Goal: Information Seeking & Learning: Learn about a topic

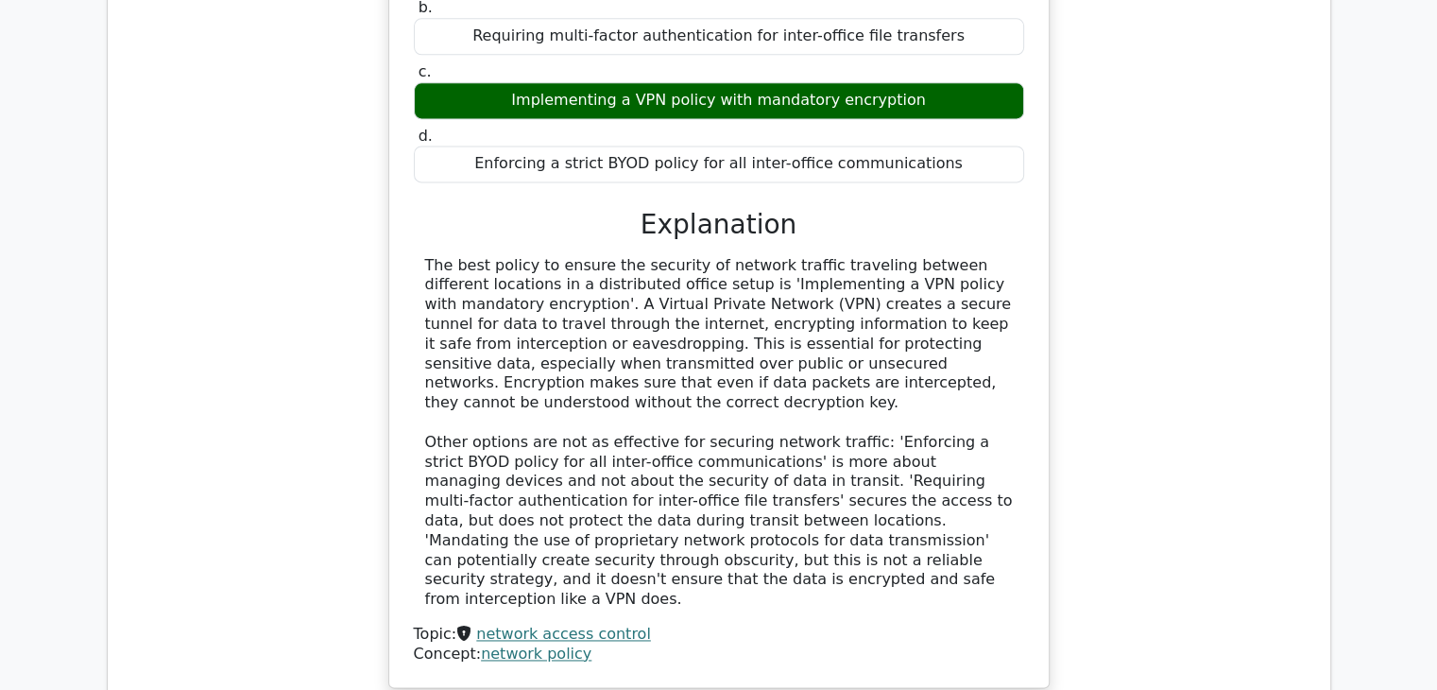
scroll to position [2645, 0]
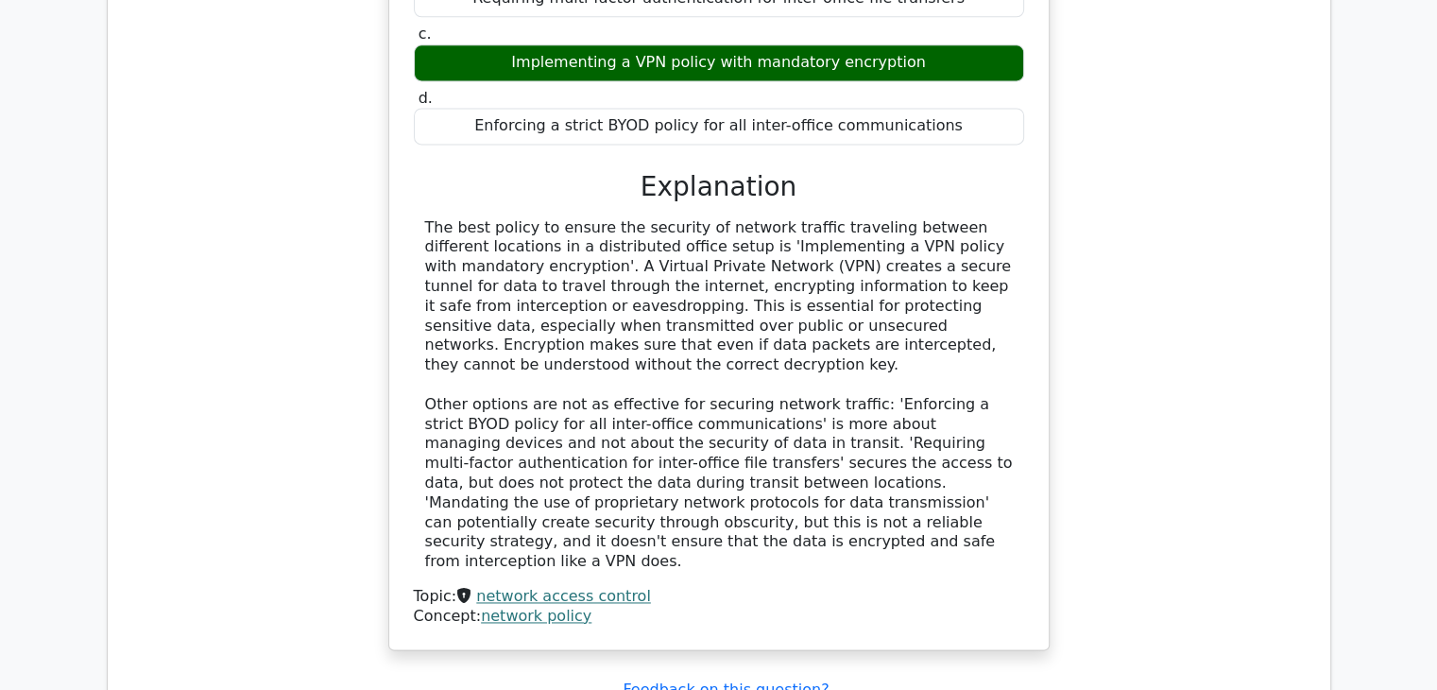
click at [1224, 456] on div "In a distributed office setup, what policy best ensures the security of network…" at bounding box center [719, 241] width 1192 height 864
click at [1241, 311] on div "In a distributed office setup, what policy best ensures the security of network…" at bounding box center [719, 241] width 1192 height 864
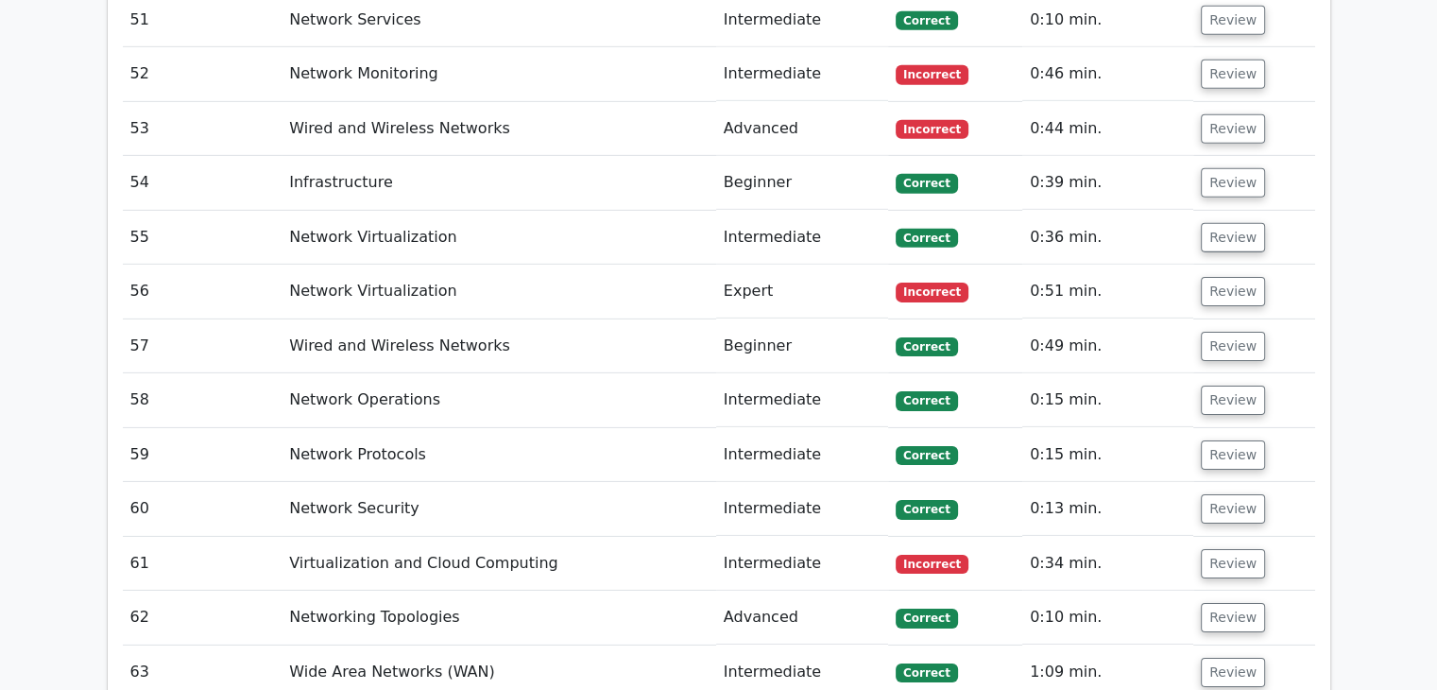
scroll to position [6065, 0]
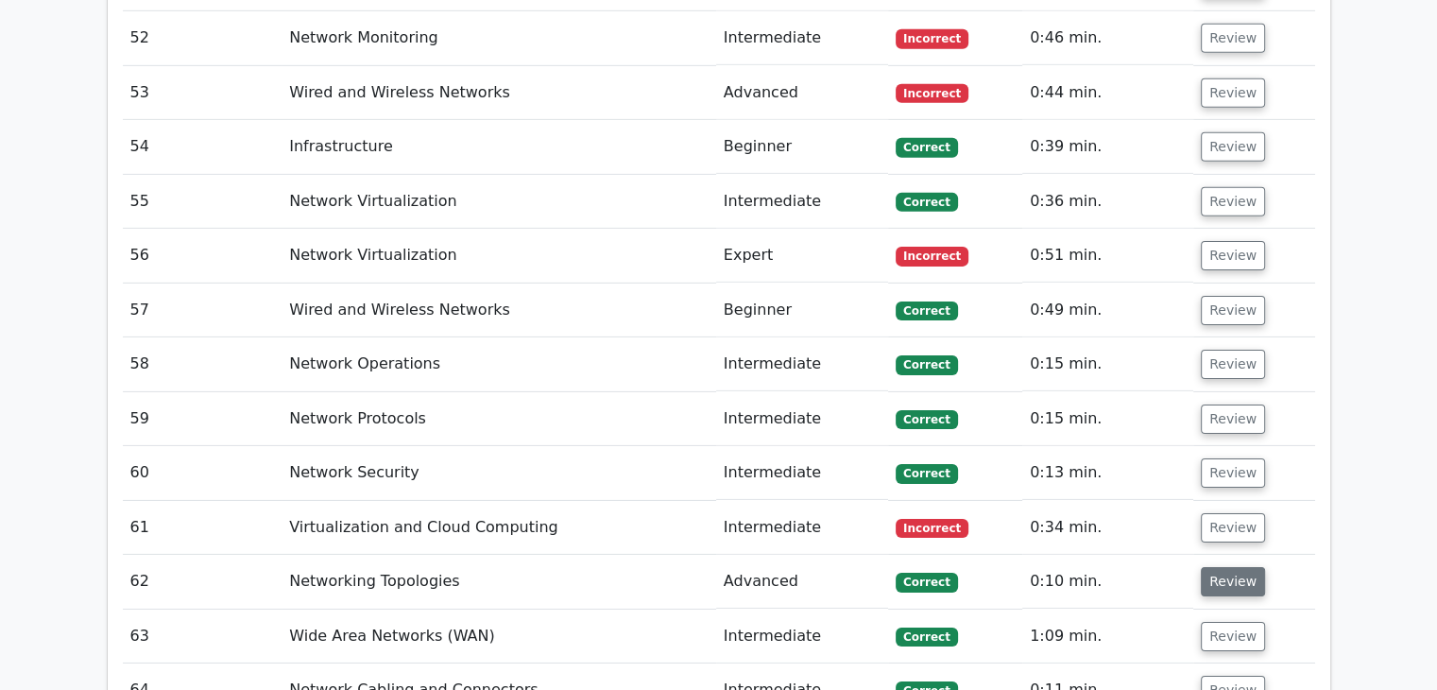
click at [1224, 567] on button "Review" at bounding box center [1233, 581] width 64 height 29
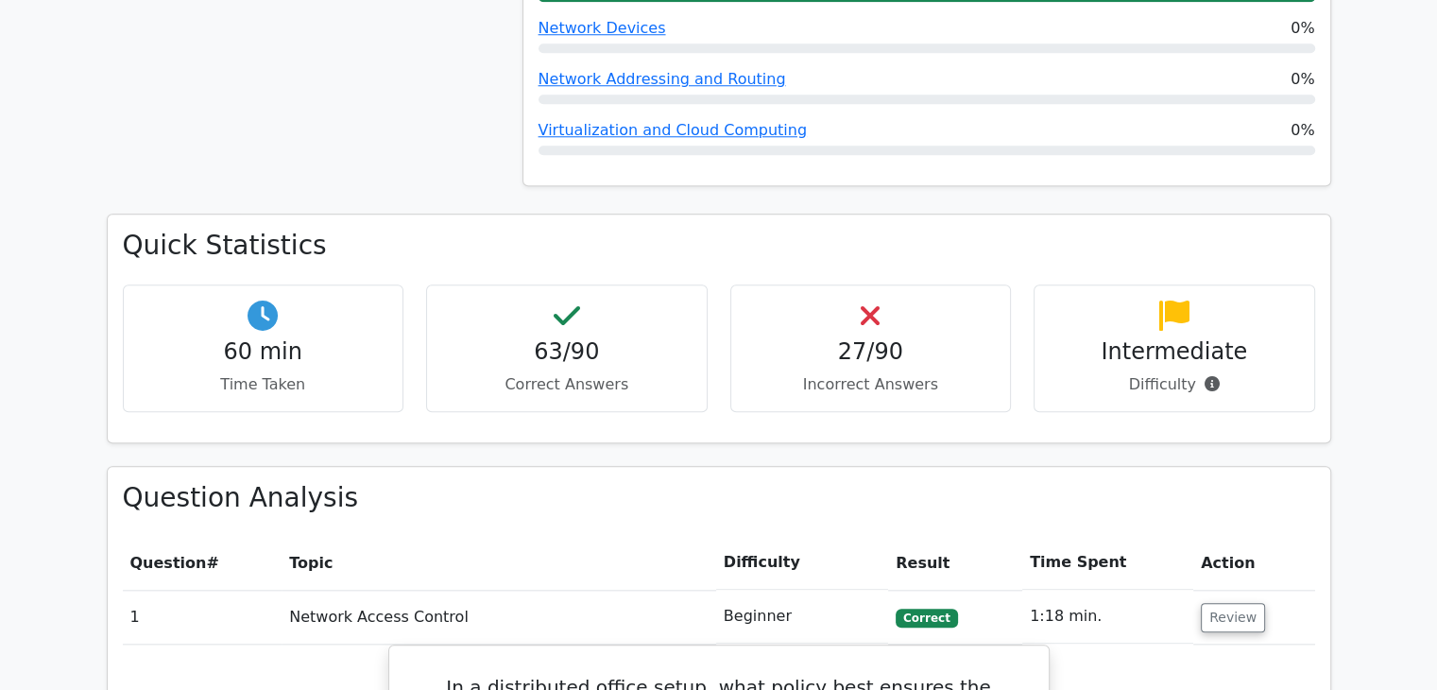
scroll to position [1890, 0]
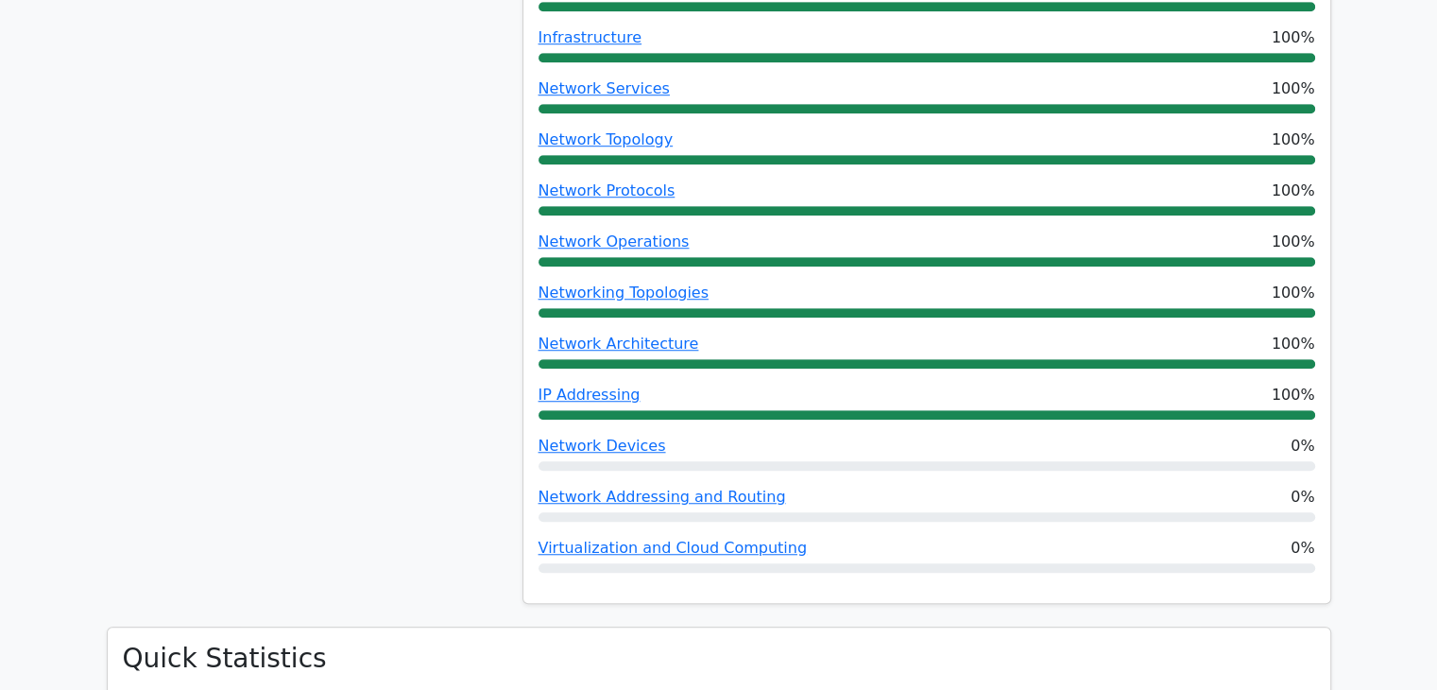
scroll to position [0, 0]
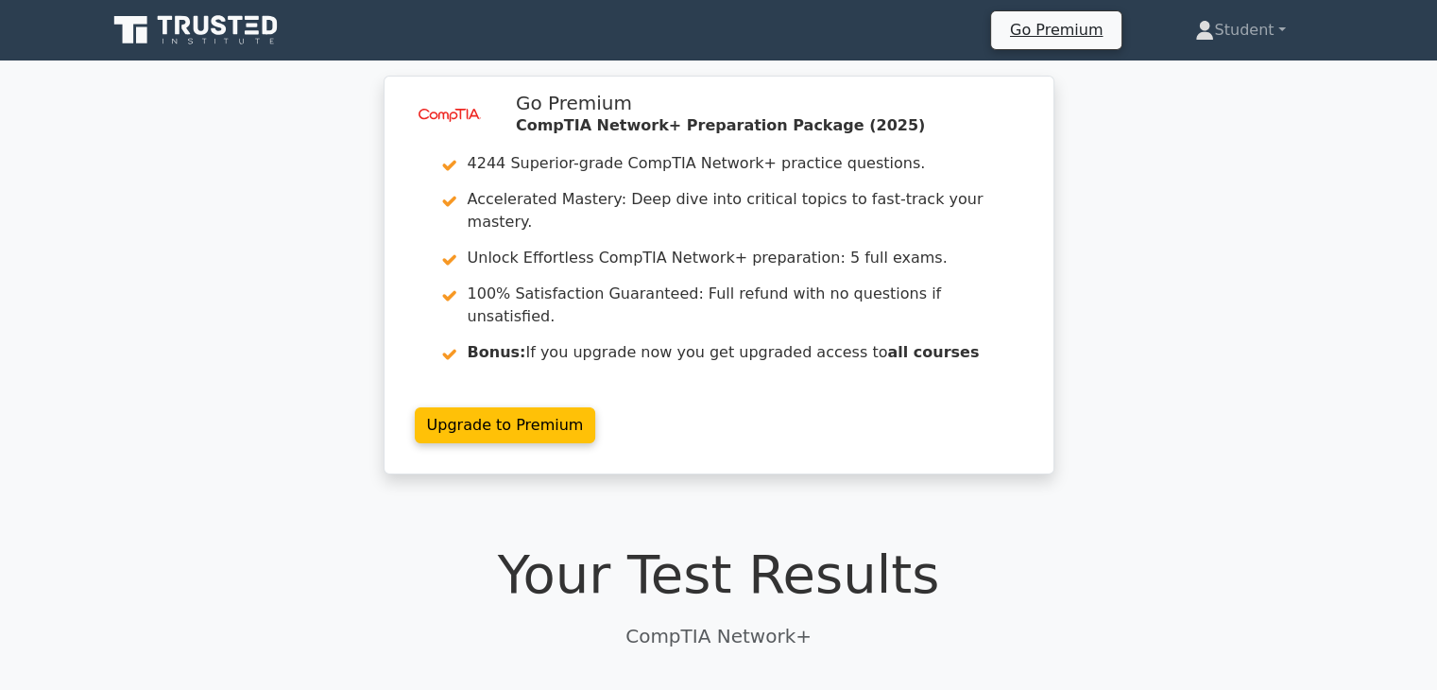
click at [274, 21] on icon at bounding box center [271, 25] width 15 height 19
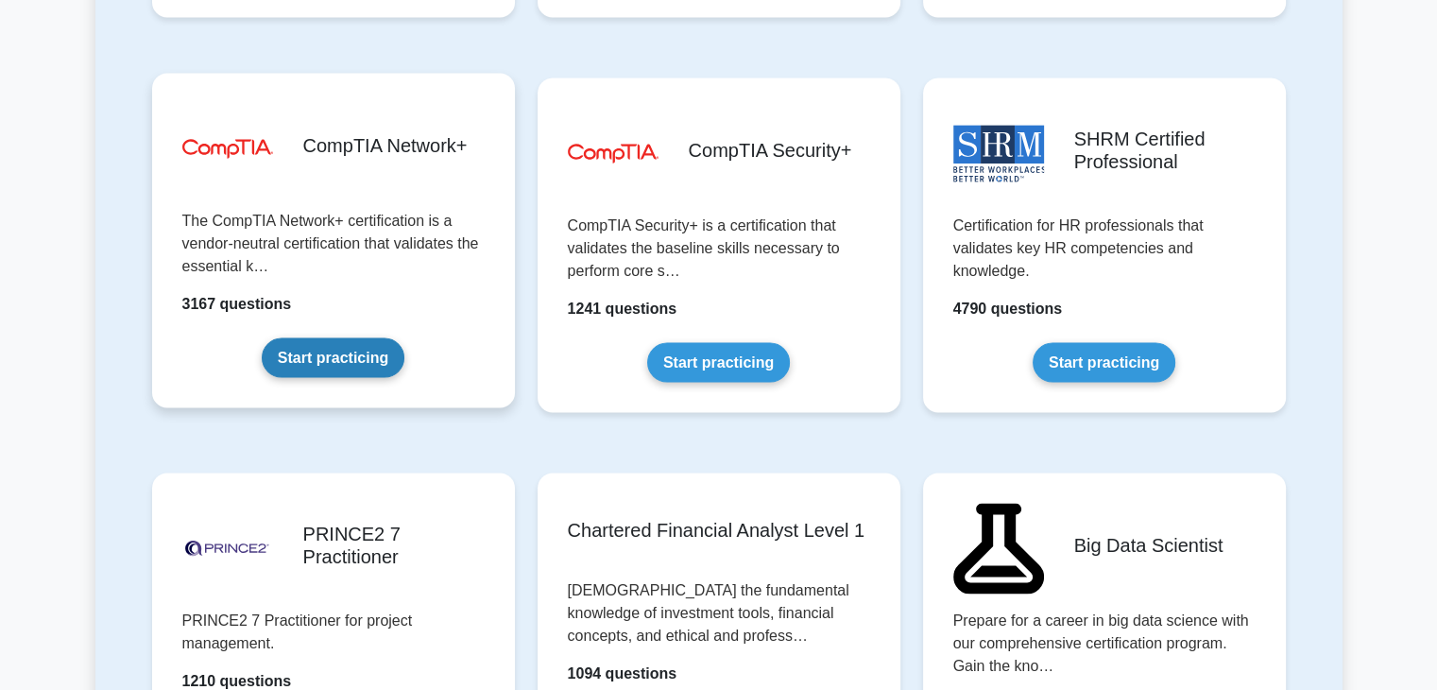
scroll to position [3333, 0]
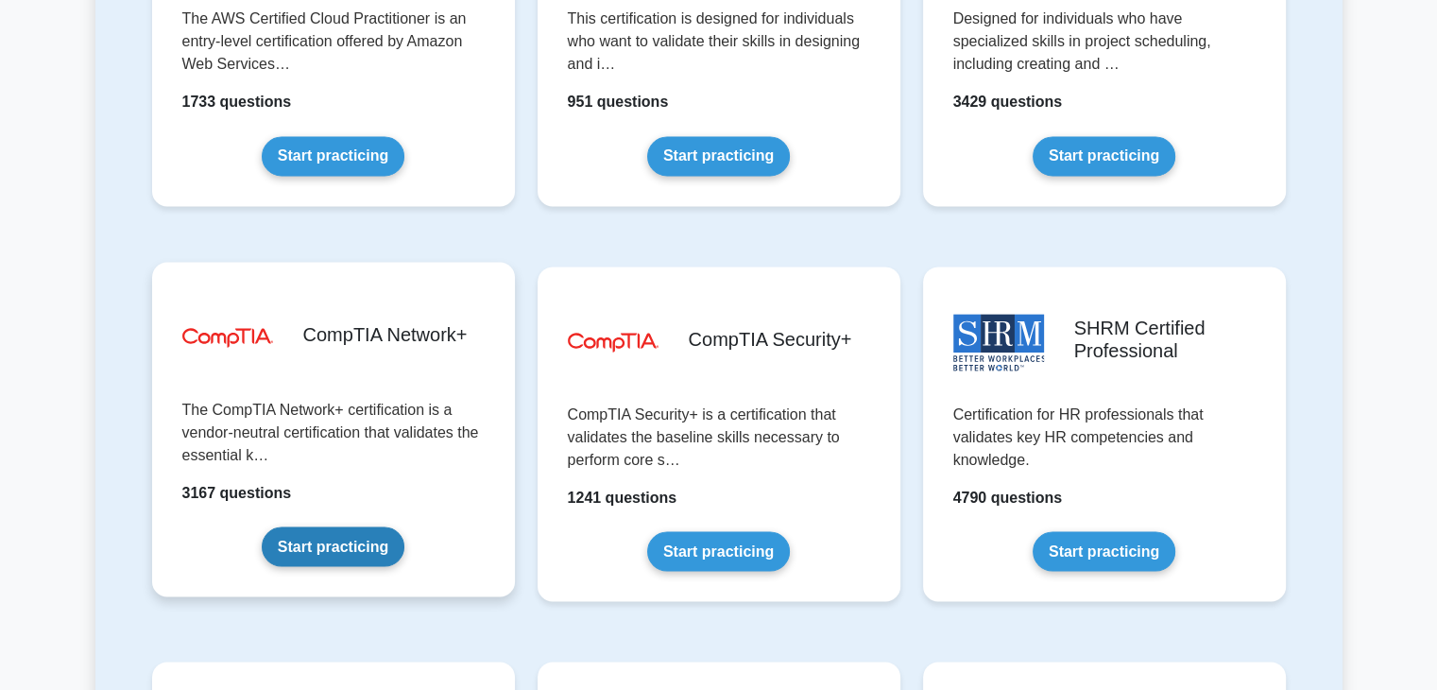
click at [397, 526] on link "Start practicing" at bounding box center [333, 546] width 143 height 40
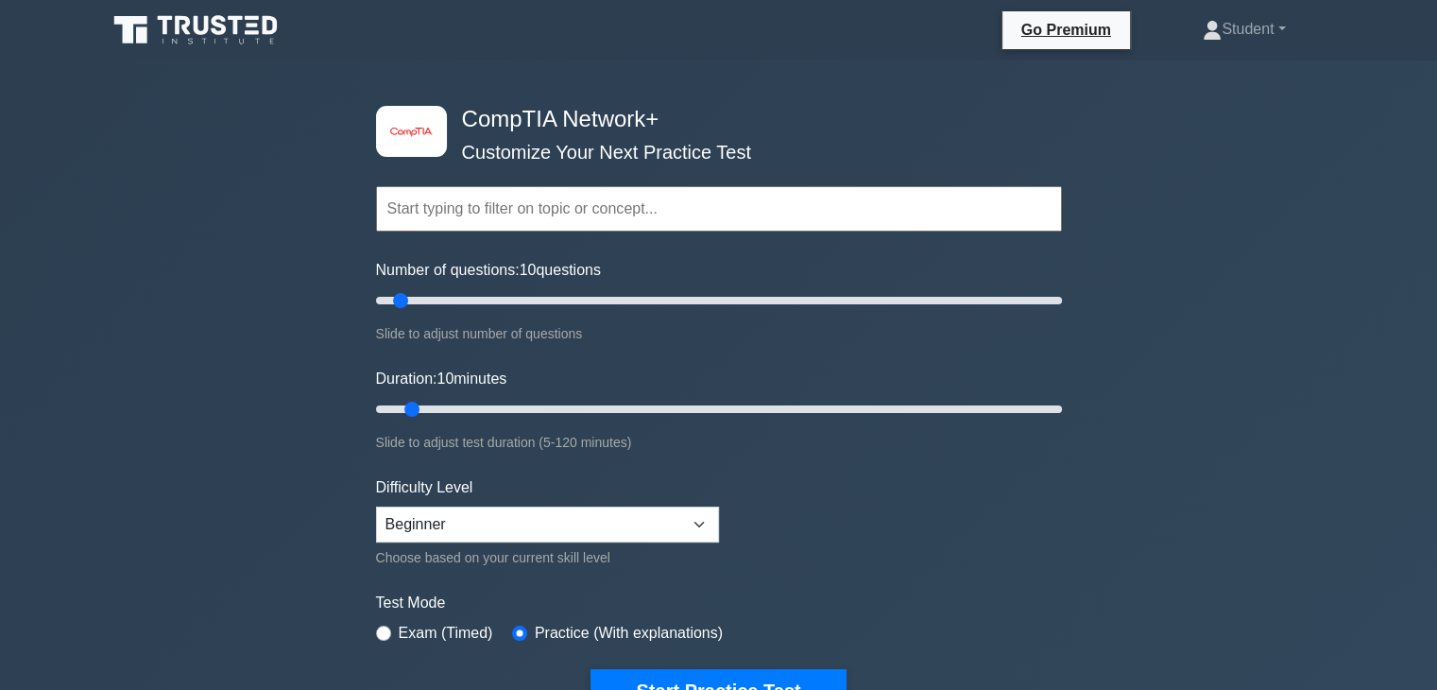
scroll to position [94, 0]
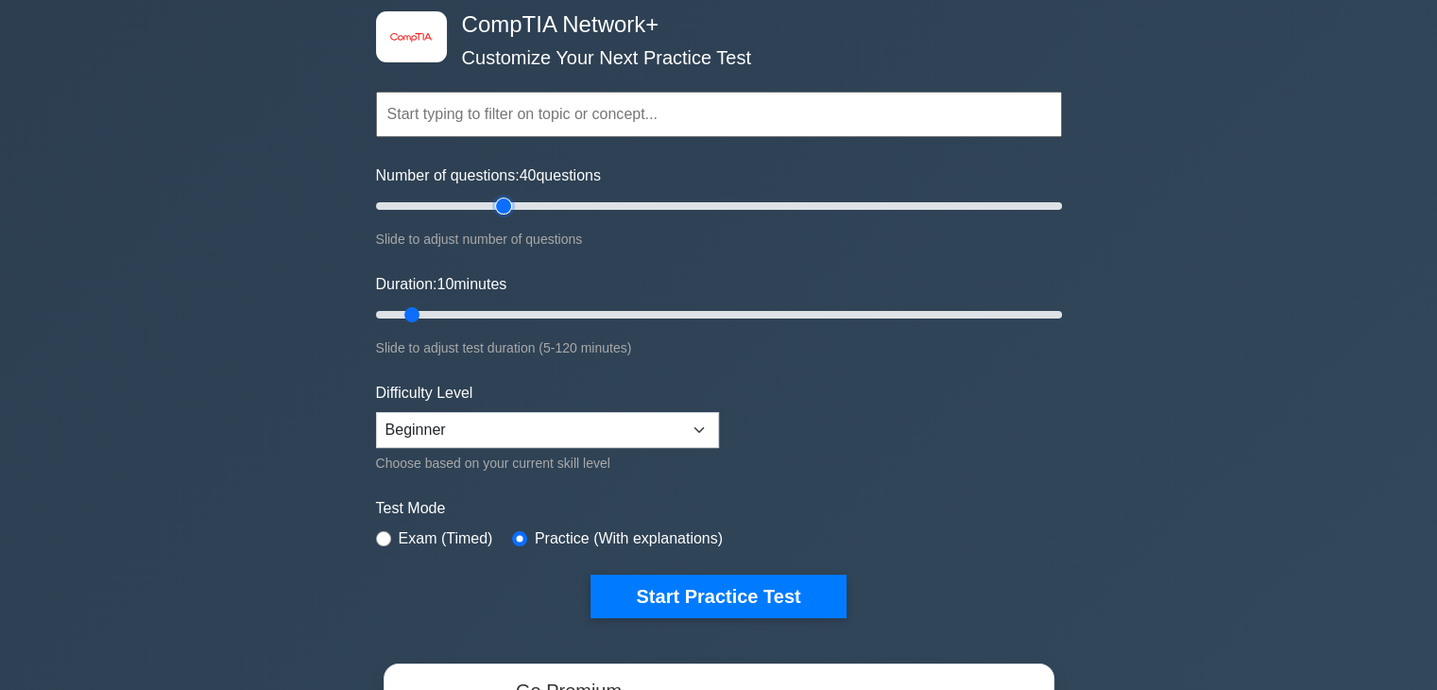
drag, startPoint x: 404, startPoint y: 209, endPoint x: 499, endPoint y: 216, distance: 94.8
type input "40"
click at [499, 216] on input "Number of questions: 40 questions" at bounding box center [719, 206] width 686 height 23
drag, startPoint x: 418, startPoint y: 314, endPoint x: 1054, endPoint y: 315, distance: 636.8
type input "120"
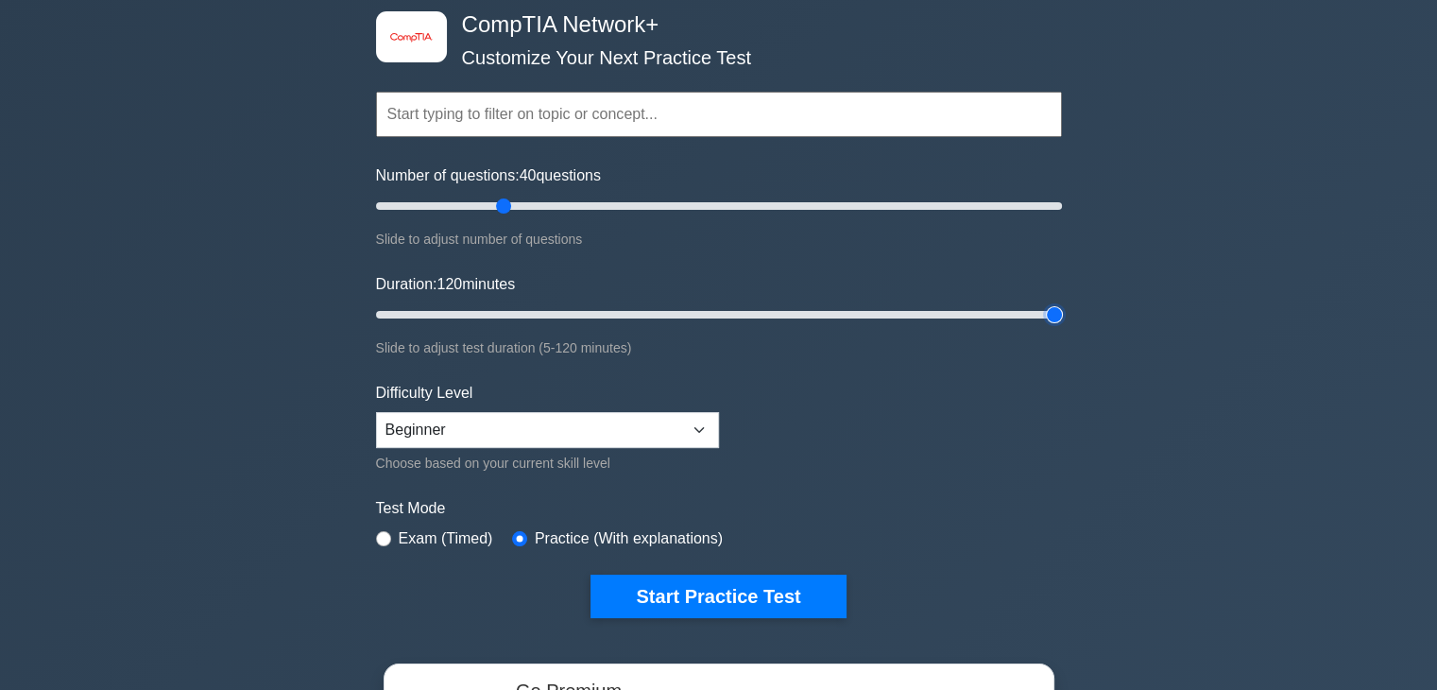
click at [1054, 315] on input "Duration: 120 minutes" at bounding box center [719, 314] width 686 height 23
click at [503, 439] on select "Beginner Intermediate Expert" at bounding box center [547, 430] width 343 height 36
click at [358, 490] on div "image/svg+xml CompTIA Network+ Customize Your Next Practice Test Topics Network…" at bounding box center [718, 504] width 1437 height 1077
click at [476, 436] on select "Beginner Intermediate Expert" at bounding box center [547, 430] width 343 height 36
click at [300, 451] on div "image/svg+xml CompTIA Network+ Customize Your Next Practice Test Topics Network…" at bounding box center [718, 504] width 1437 height 1077
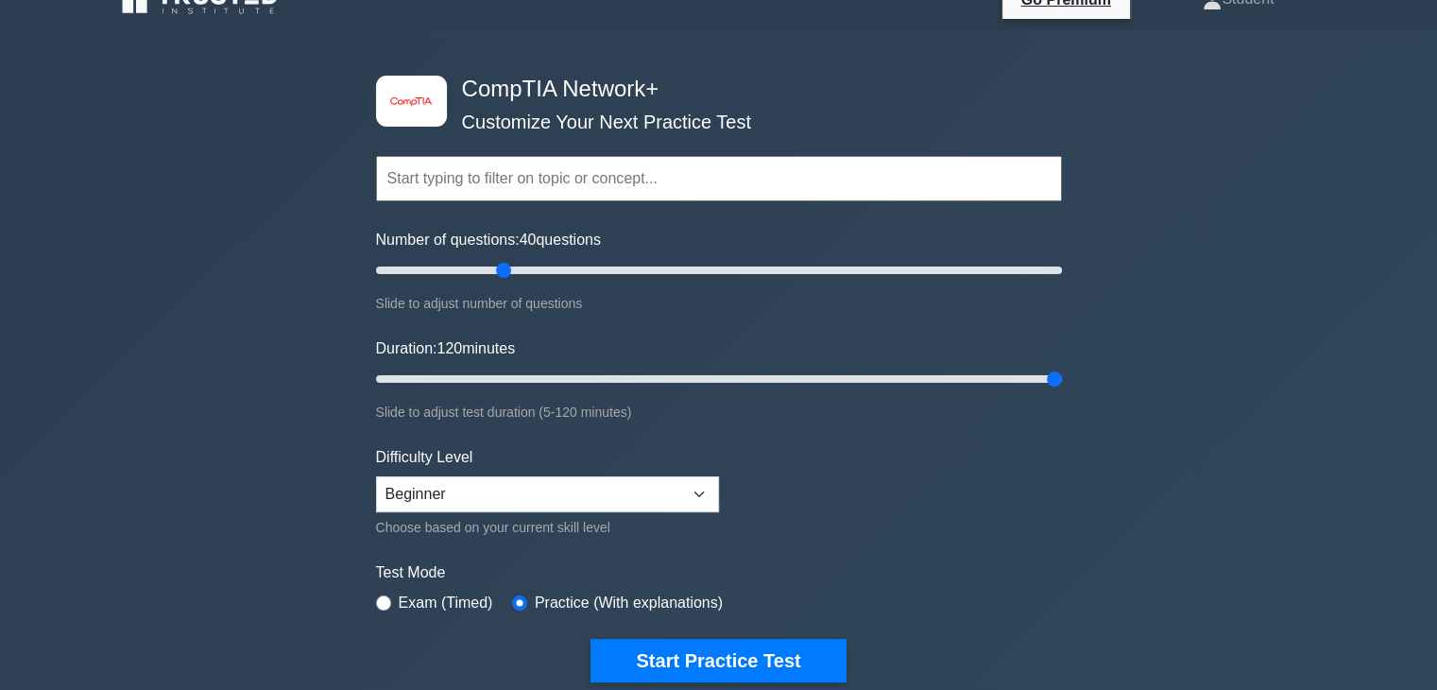
scroll to position [0, 0]
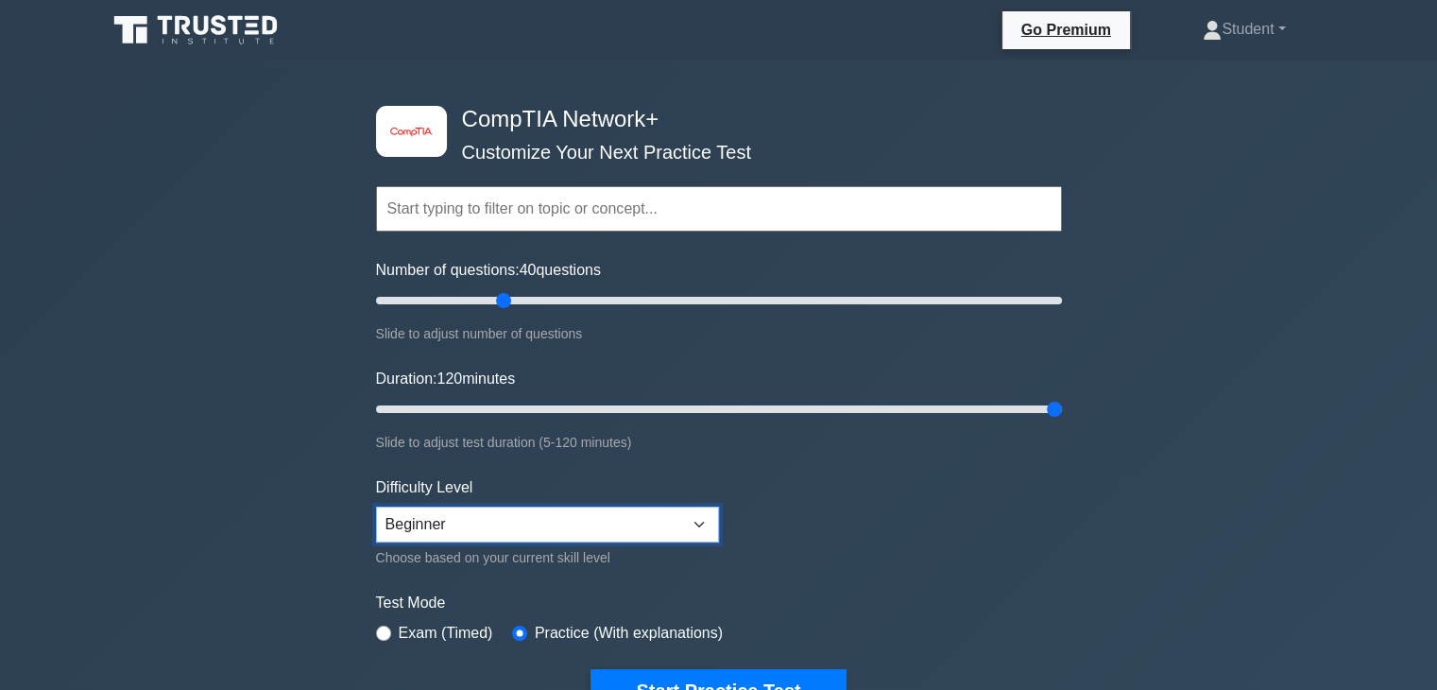
click at [590, 525] on select "Beginner Intermediate Expert" at bounding box center [547, 524] width 343 height 36
select select "intermediate"
click at [376, 506] on select "Beginner Intermediate Expert" at bounding box center [547, 524] width 343 height 36
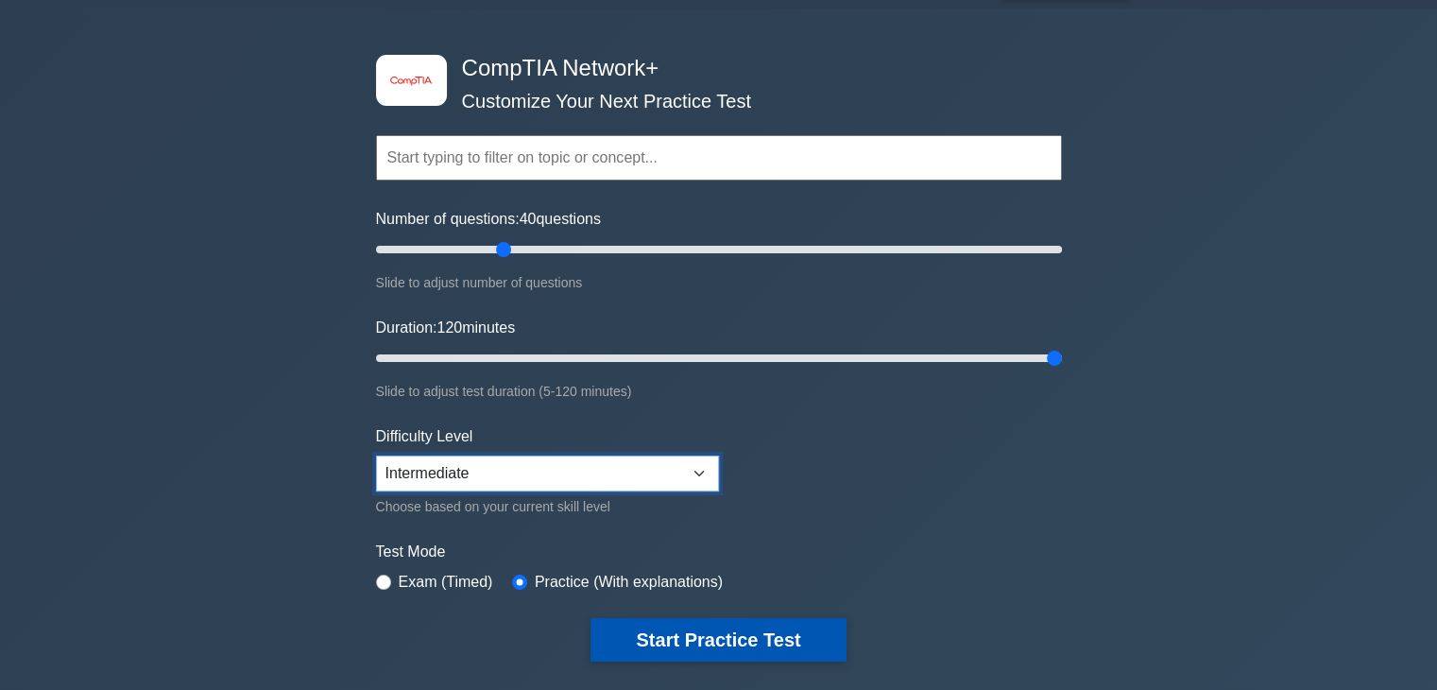
scroll to position [94, 0]
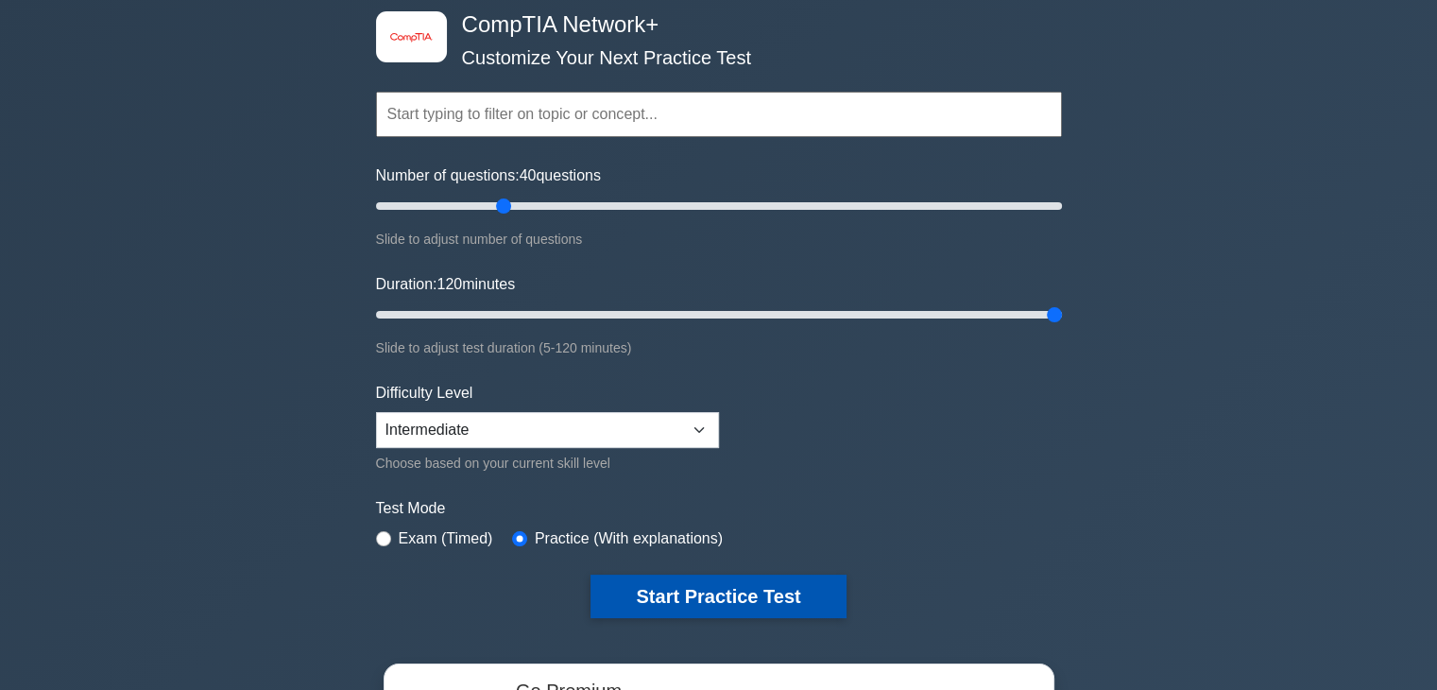
click at [631, 591] on button "Start Practice Test" at bounding box center [718, 595] width 255 height 43
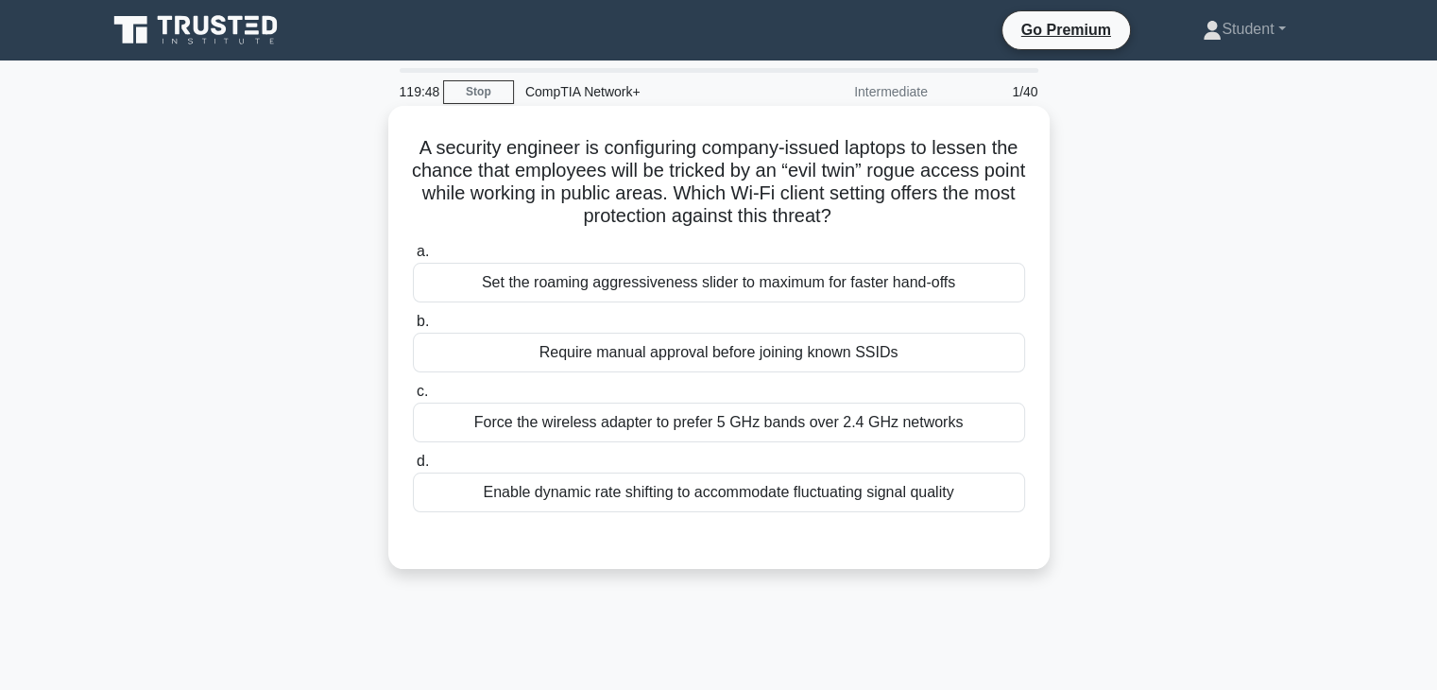
click at [578, 348] on div "Require manual approval before joining known SSIDs" at bounding box center [719, 353] width 612 height 40
click at [413, 328] on input "b. Require manual approval before joining known SSIDs" at bounding box center [413, 322] width 0 height 12
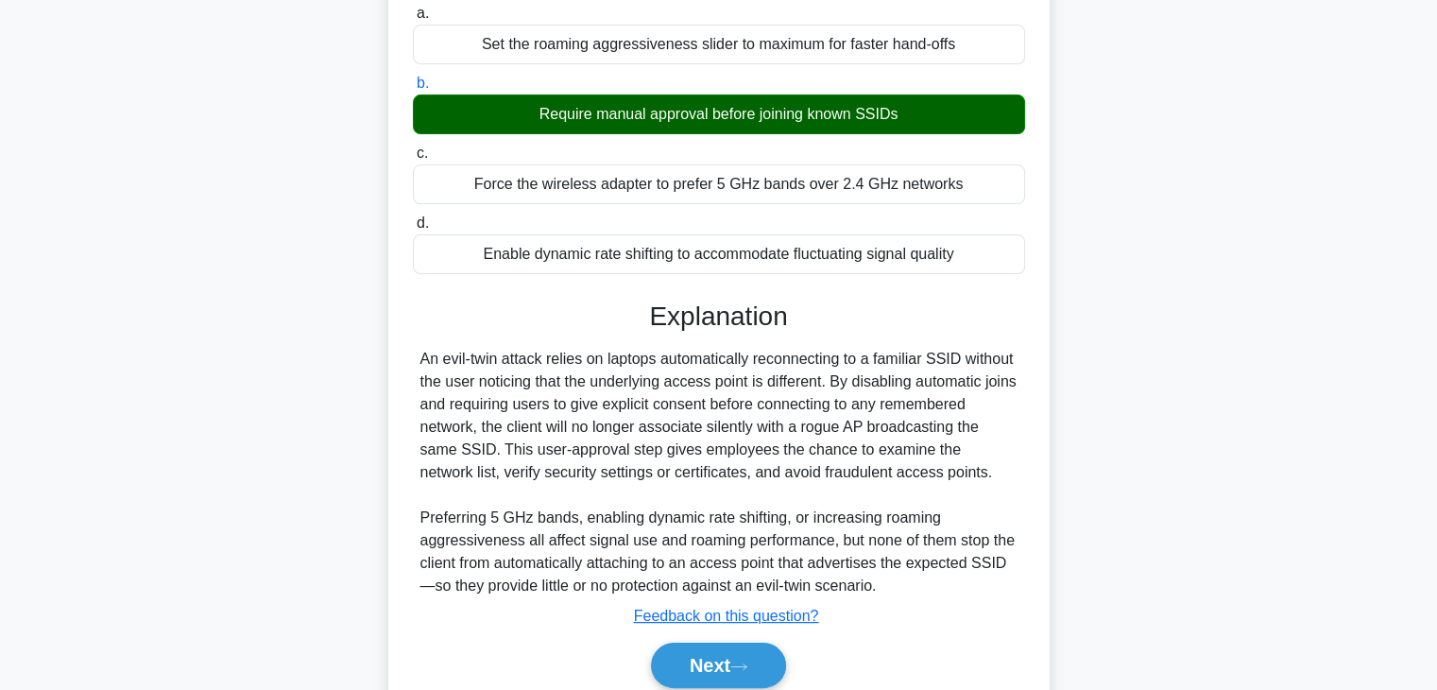
scroll to position [332, 0]
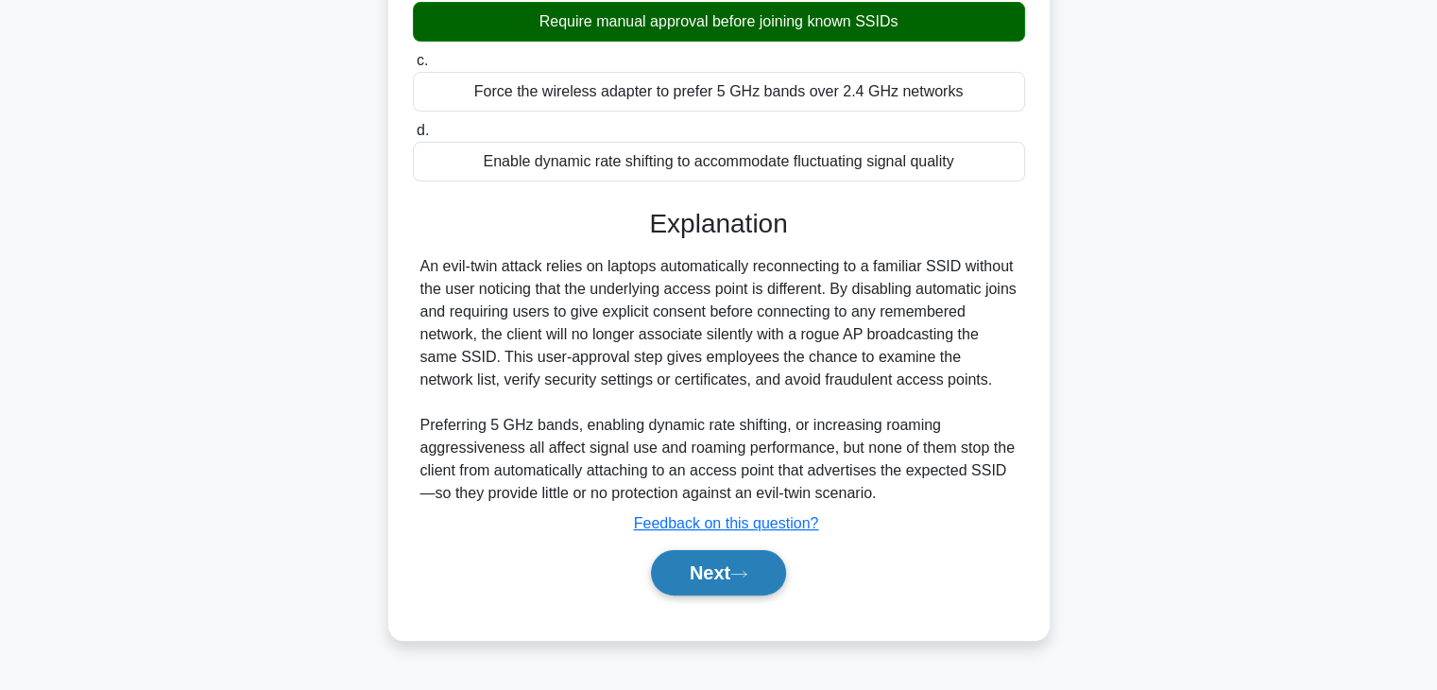
click at [718, 566] on button "Next" at bounding box center [718, 572] width 135 height 45
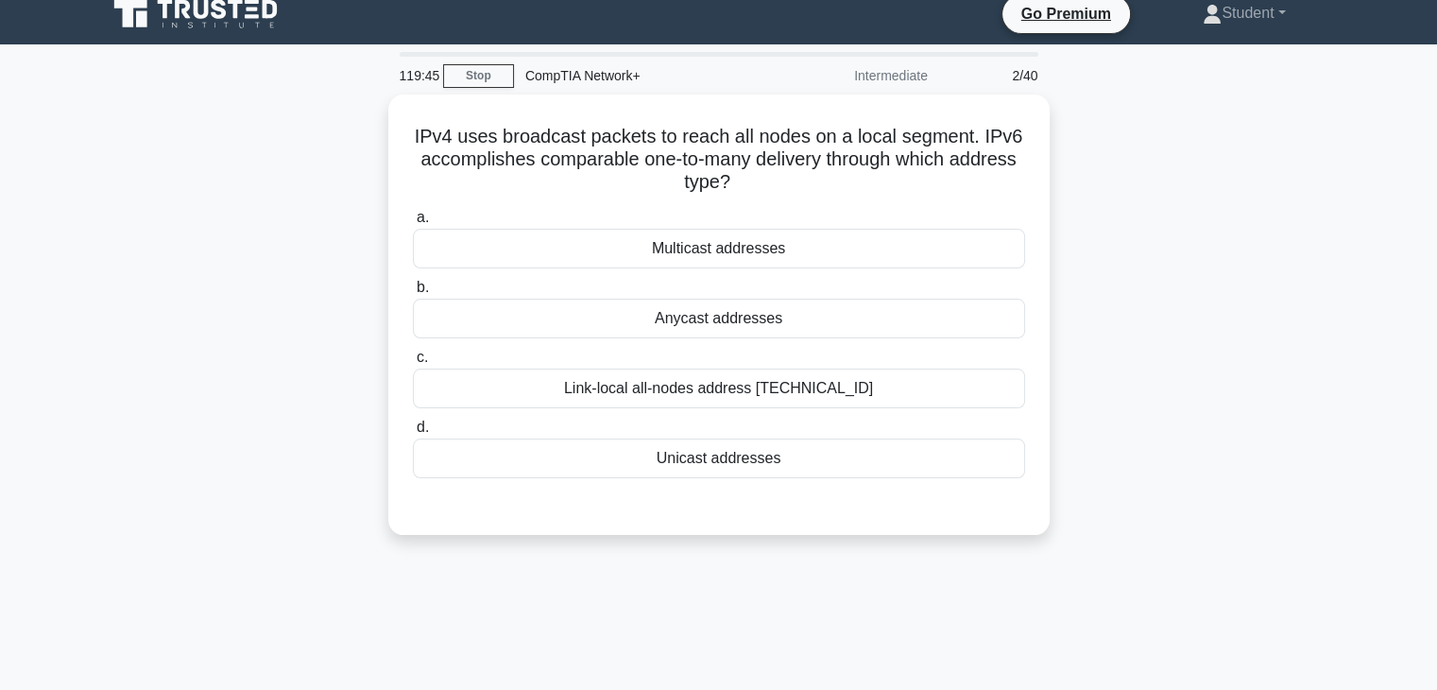
scroll to position [0, 0]
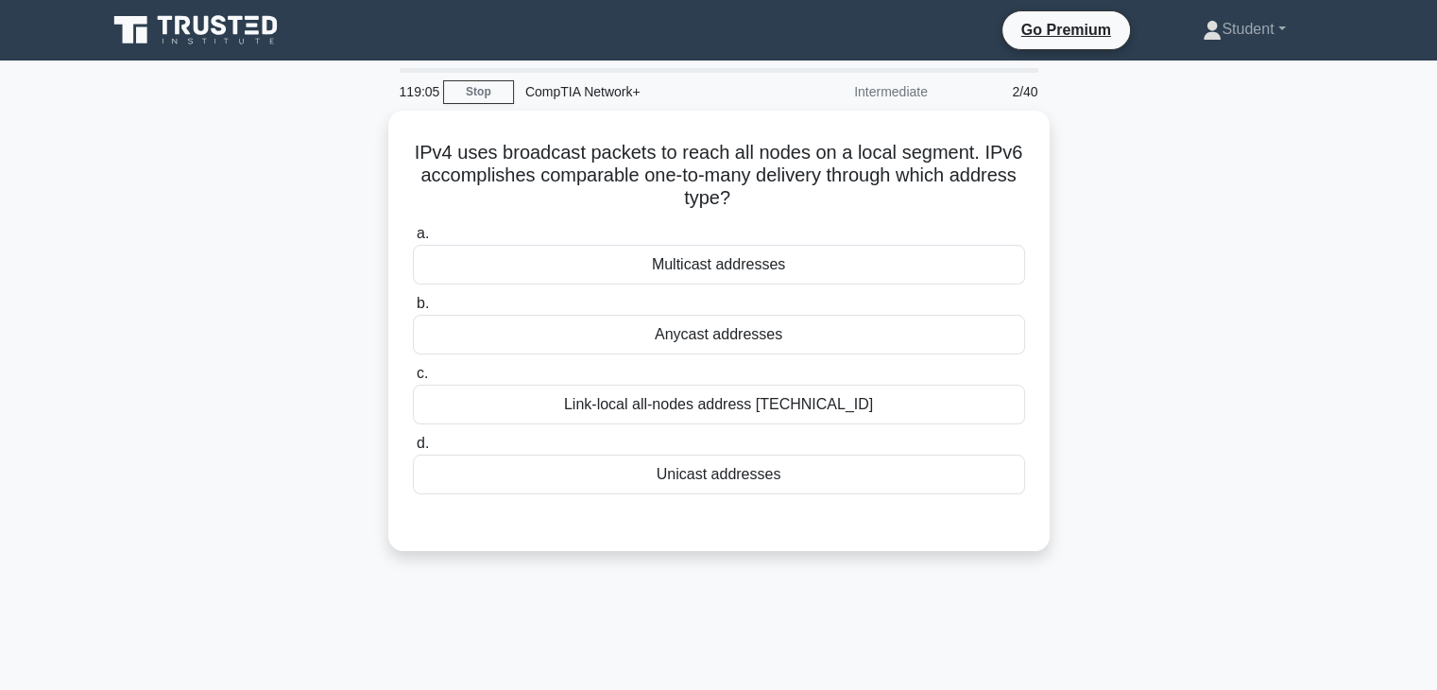
click at [1232, 442] on div "IPv4 uses broadcast packets to reach all nodes on a local segment. IPv6 accompl…" at bounding box center [718, 342] width 1247 height 463
click at [587, 592] on div "118:56 Stop CompTIA Network+ Intermediate 2/40 IPv4 uses broadcast packets to r…" at bounding box center [718, 540] width 1247 height 945
click at [559, 601] on div "118:45 Stop CompTIA Network+ Intermediate 2/40 IPv4 uses broadcast packets to r…" at bounding box center [718, 540] width 1247 height 945
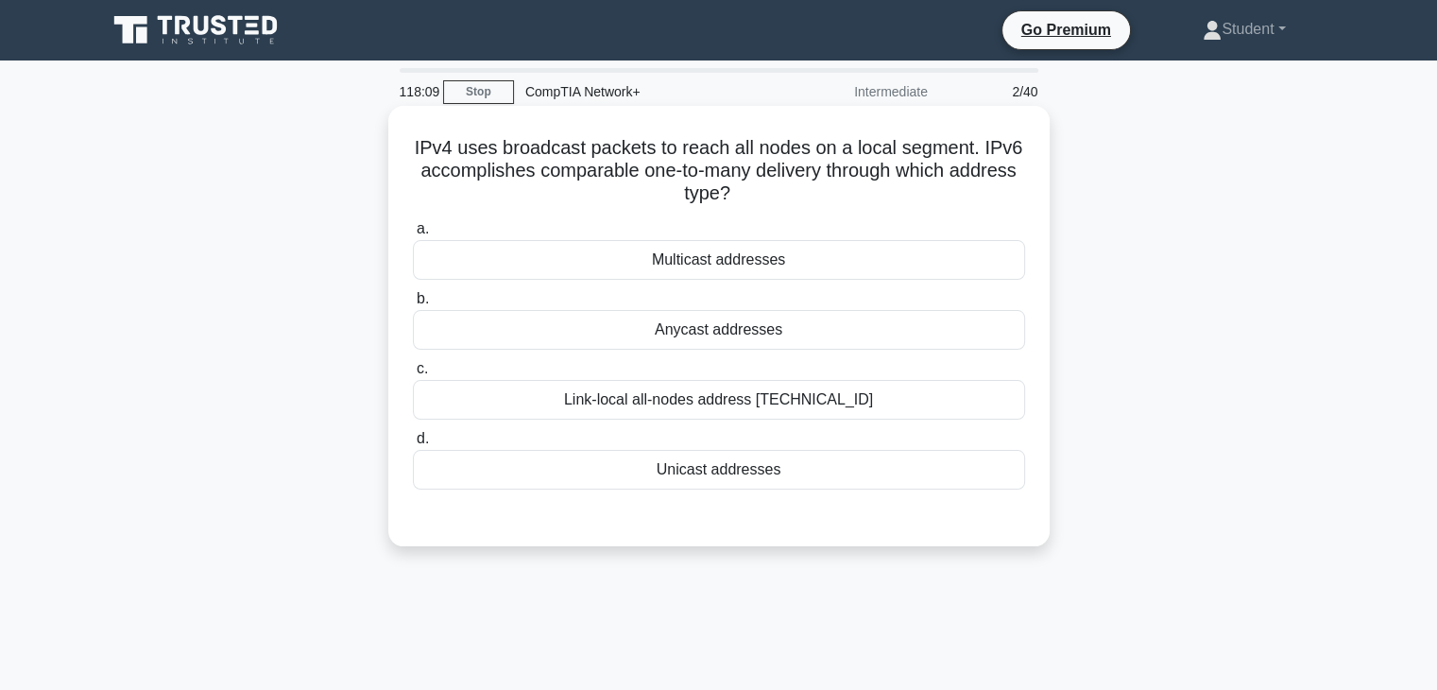
click at [548, 257] on div "Multicast addresses" at bounding box center [719, 260] width 612 height 40
click at [413, 235] on input "a. Multicast addresses" at bounding box center [413, 229] width 0 height 12
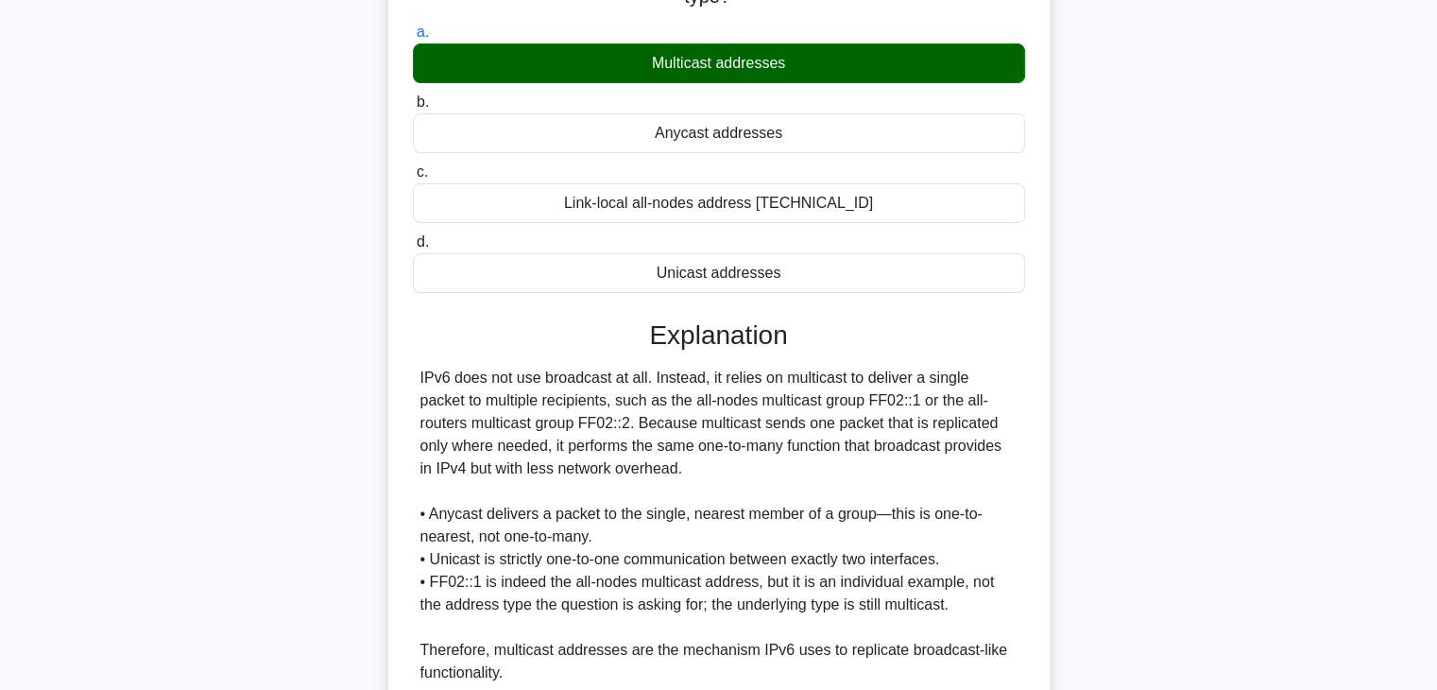
scroll to position [361, 0]
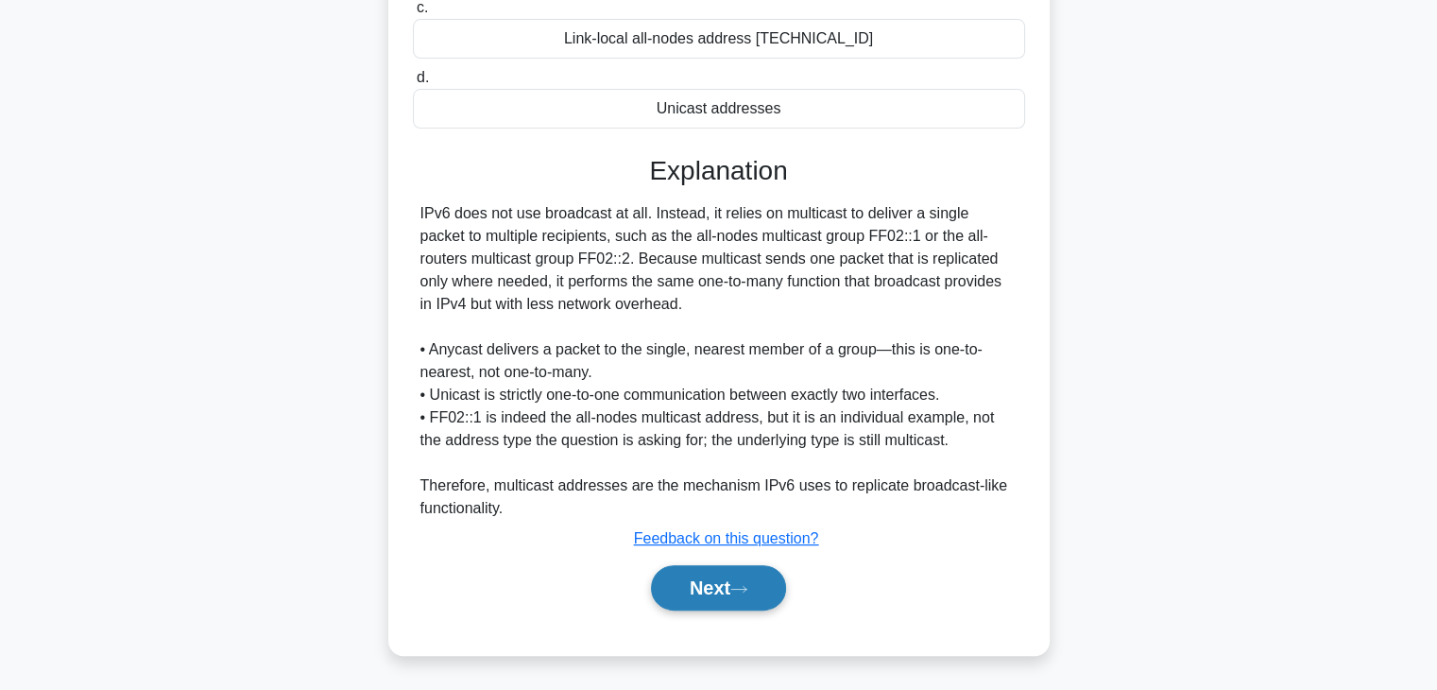
click at [678, 575] on button "Next" at bounding box center [718, 587] width 135 height 45
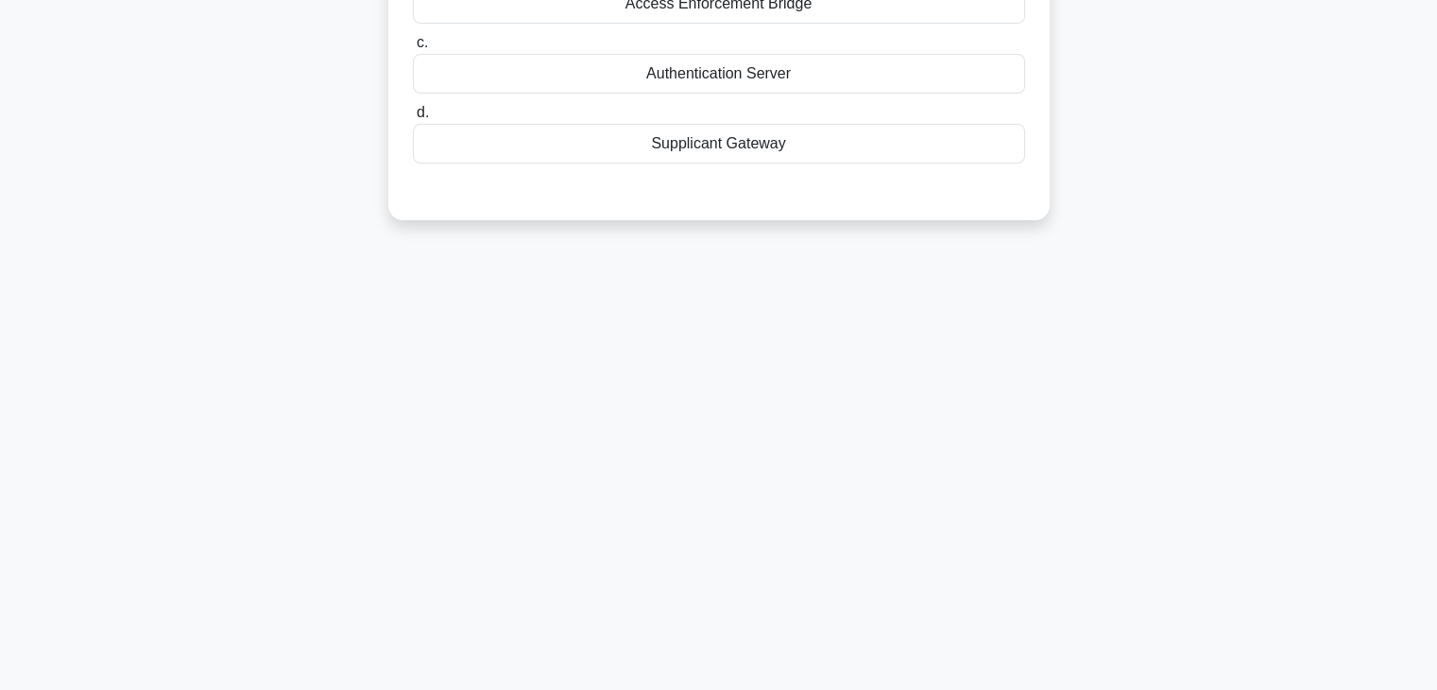
scroll to position [332, 0]
click at [746, 330] on div "118:03 Stop CompTIA Network+ Intermediate 3/40 In the 802.1X framework, which c…" at bounding box center [718, 209] width 1247 height 945
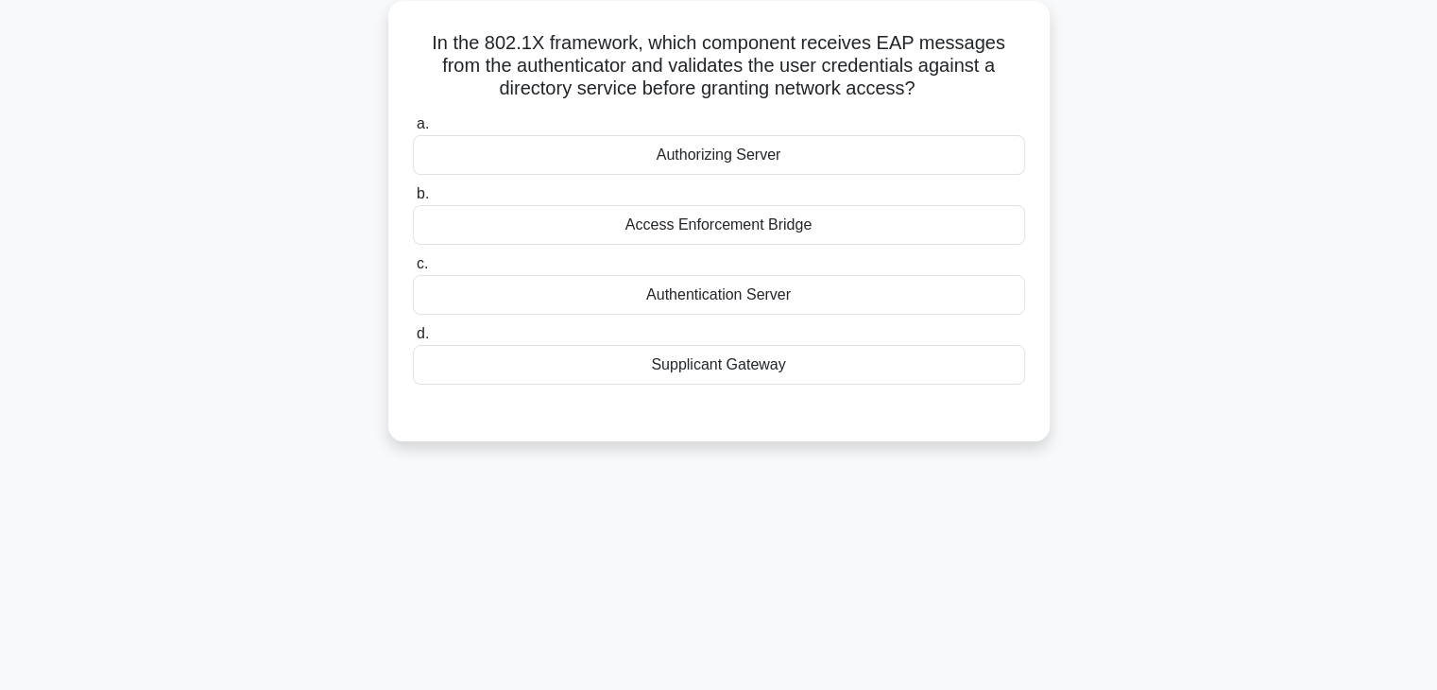
scroll to position [0, 0]
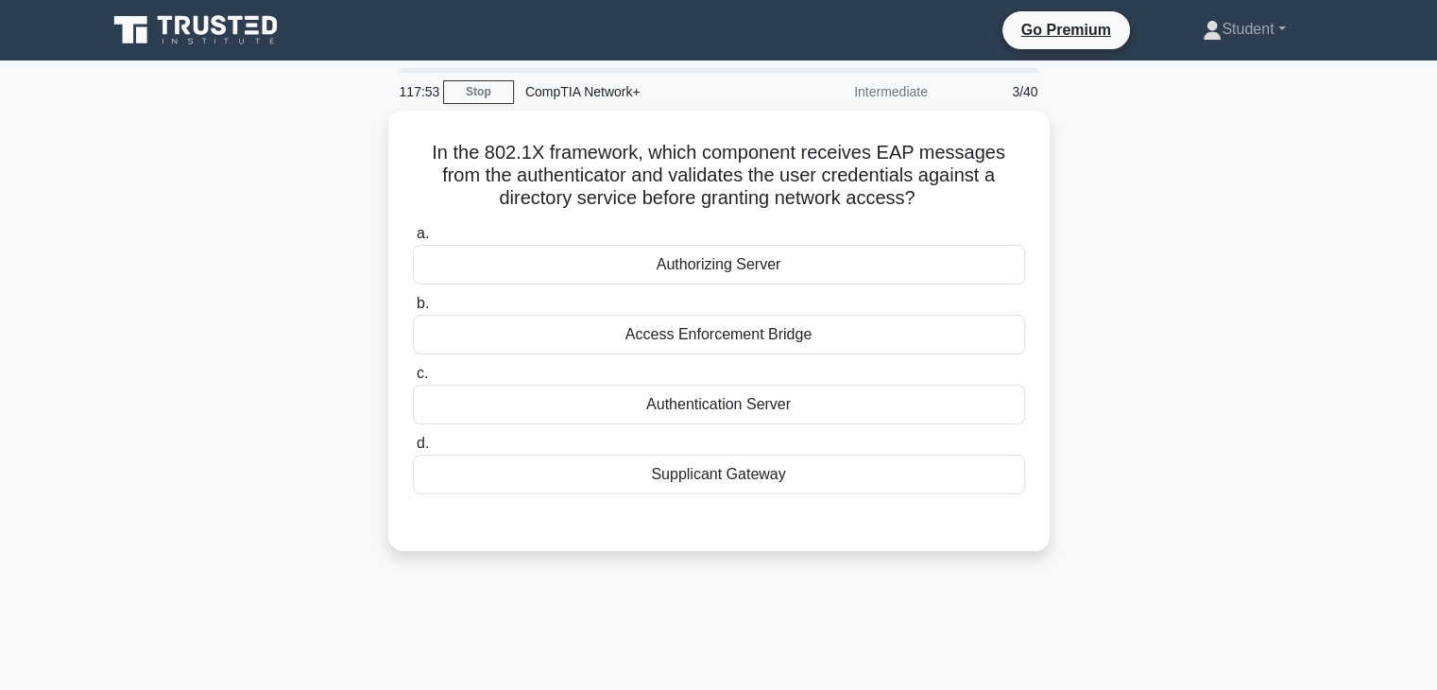
click at [993, 594] on div "117:53 Stop CompTIA Network+ Intermediate 3/40 In the 802.1X framework, which c…" at bounding box center [718, 540] width 1247 height 945
click at [1036, 594] on div "117:44 Stop CompTIA Network+ Intermediate 3/40 In the 802.1X framework, which c…" at bounding box center [718, 540] width 1247 height 945
click at [1069, 481] on div "In the 802.1X framework, which component receives EAP messages from the authent…" at bounding box center [718, 342] width 1247 height 463
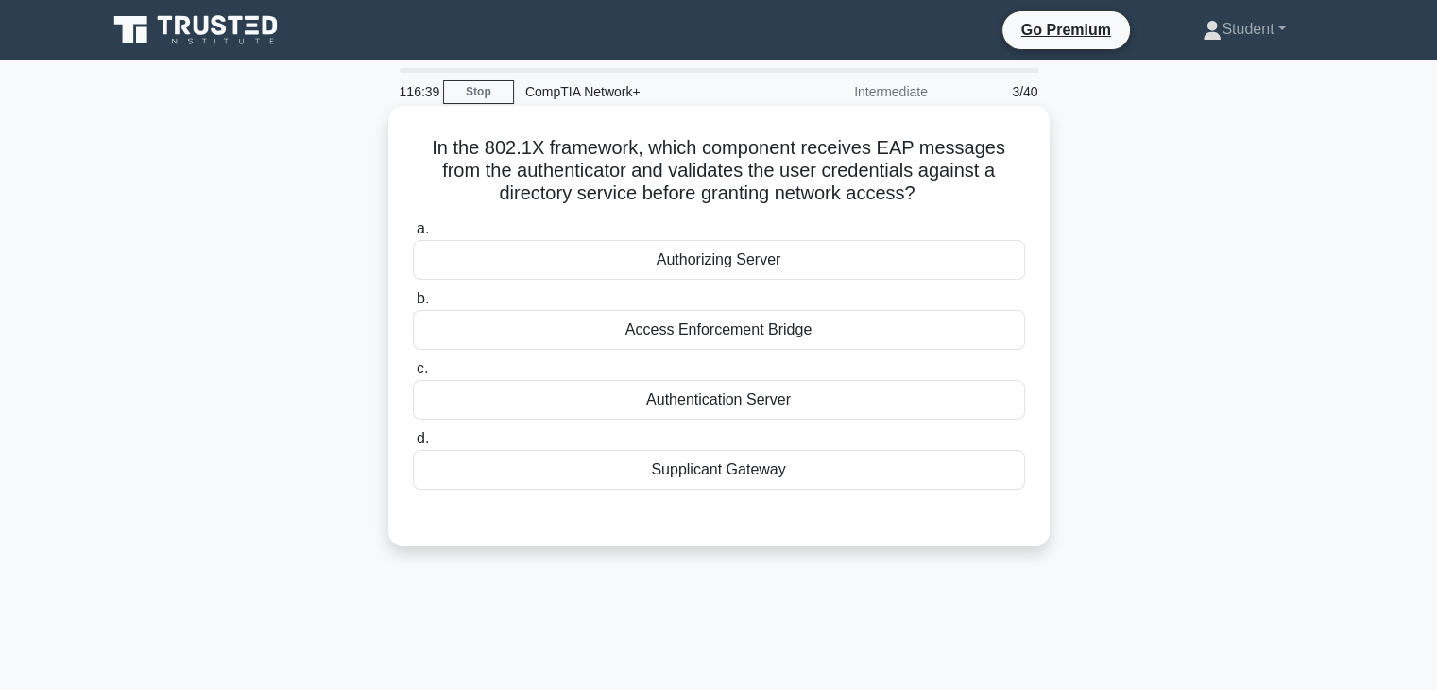
click at [726, 349] on div "Access Enforcement Bridge" at bounding box center [719, 330] width 612 height 40
click at [413, 305] on input "b. Access Enforcement Bridge" at bounding box center [413, 299] width 0 height 12
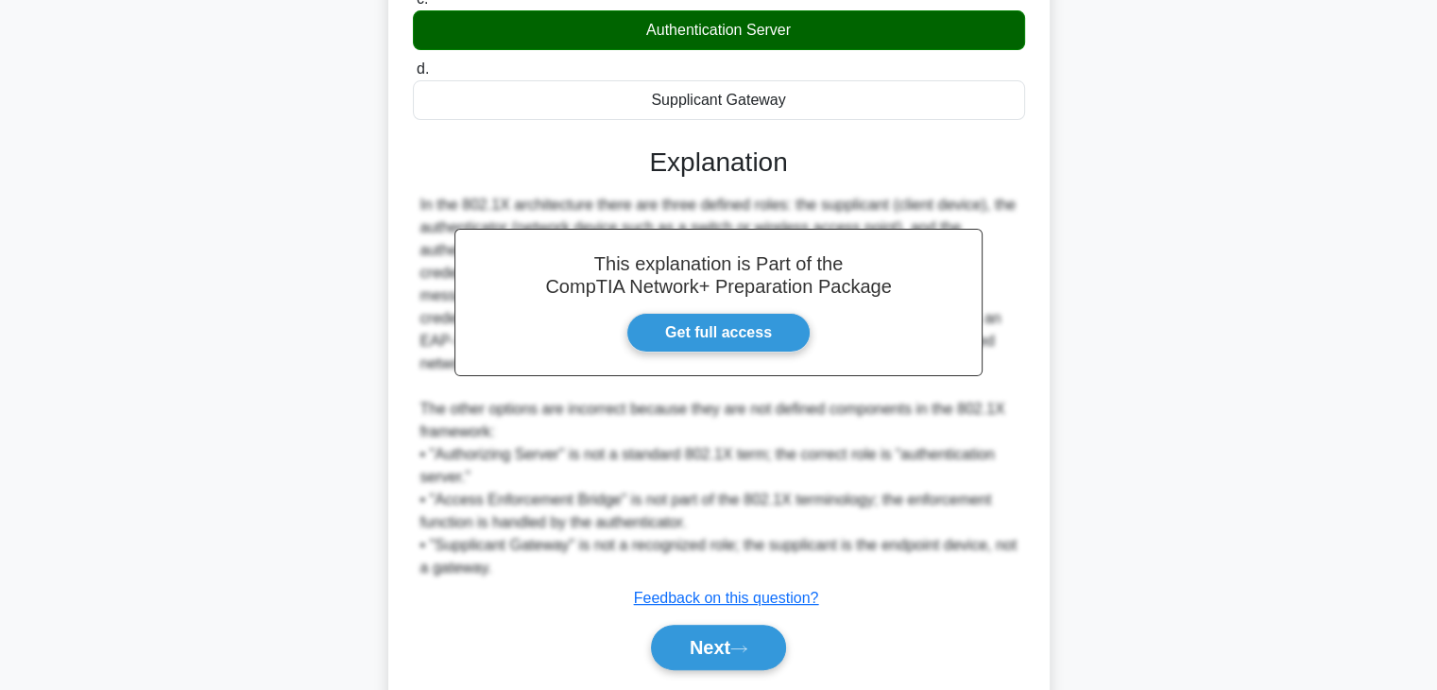
scroll to position [408, 0]
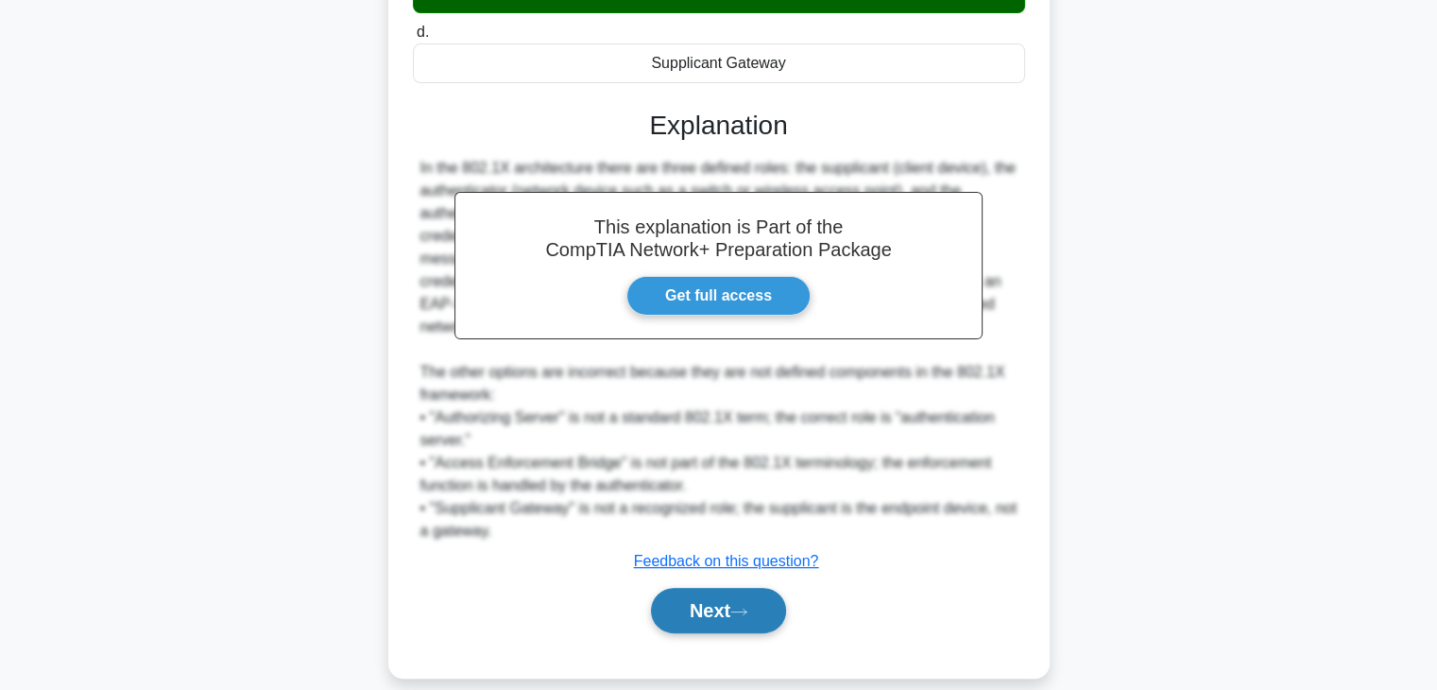
click at [719, 588] on button "Next" at bounding box center [718, 610] width 135 height 45
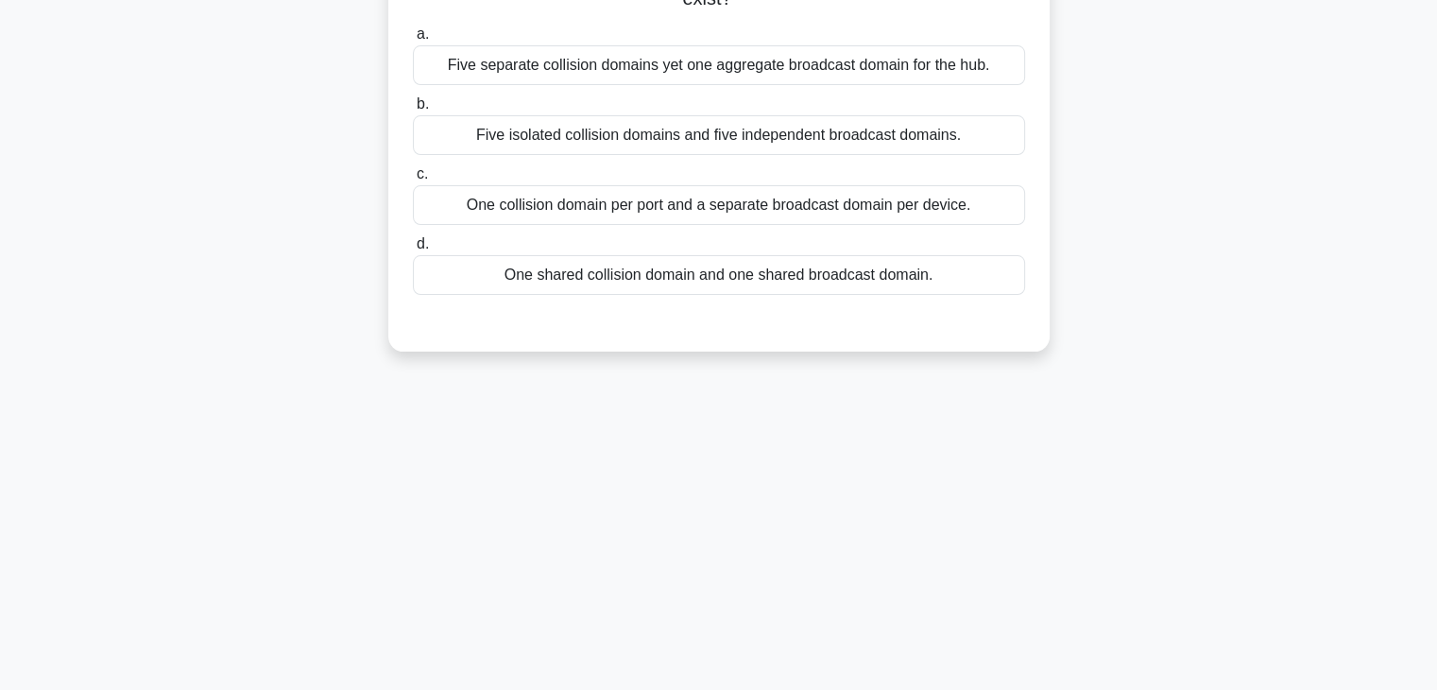
scroll to position [0, 0]
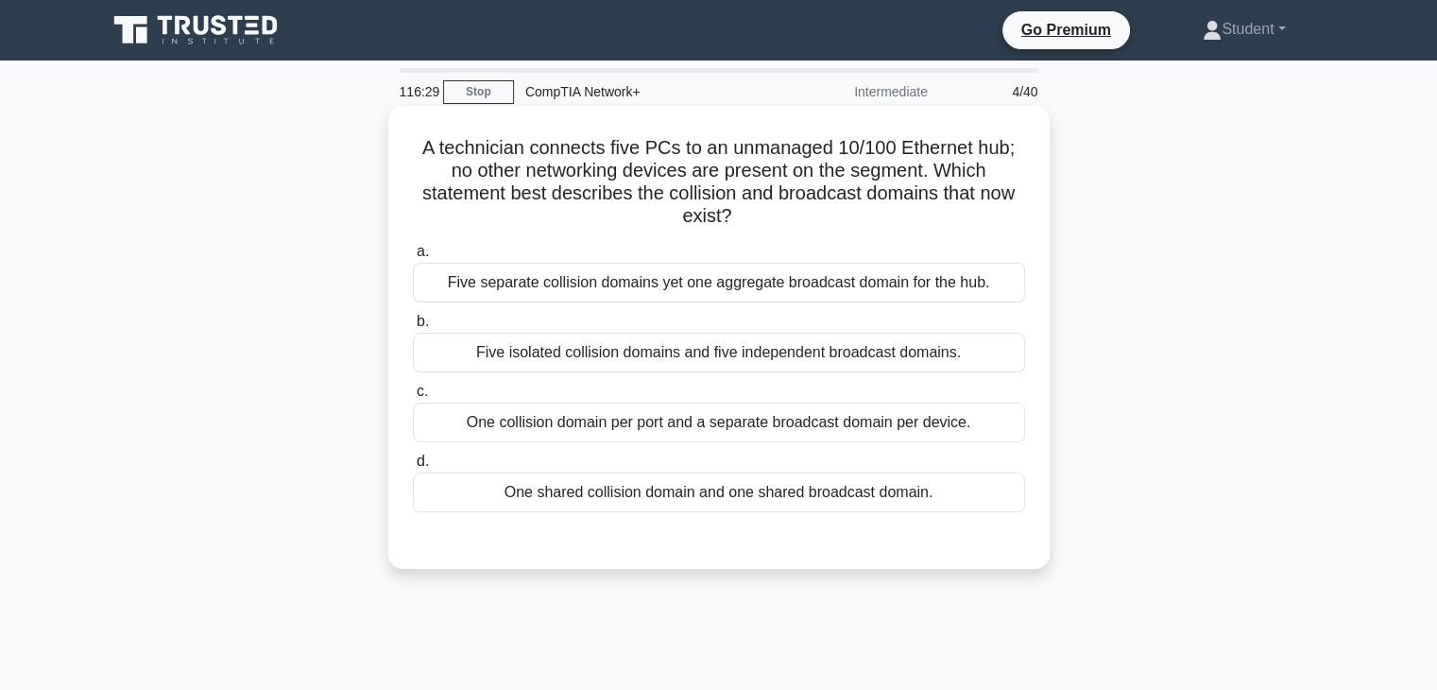
click at [604, 345] on div "Five isolated collision domains and five independent broadcast domains." at bounding box center [719, 353] width 612 height 40
click at [413, 328] on input "b. Five isolated collision domains and five independent broadcast domains." at bounding box center [413, 322] width 0 height 12
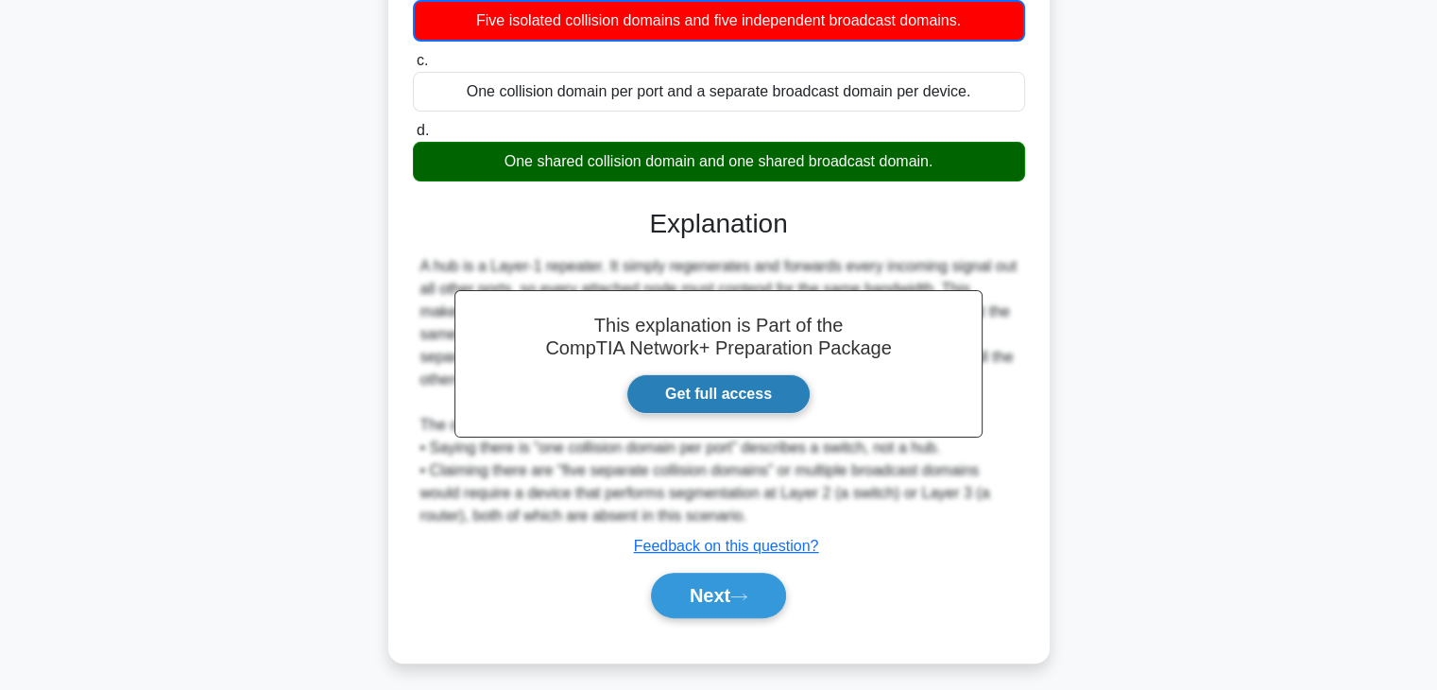
scroll to position [340, 0]
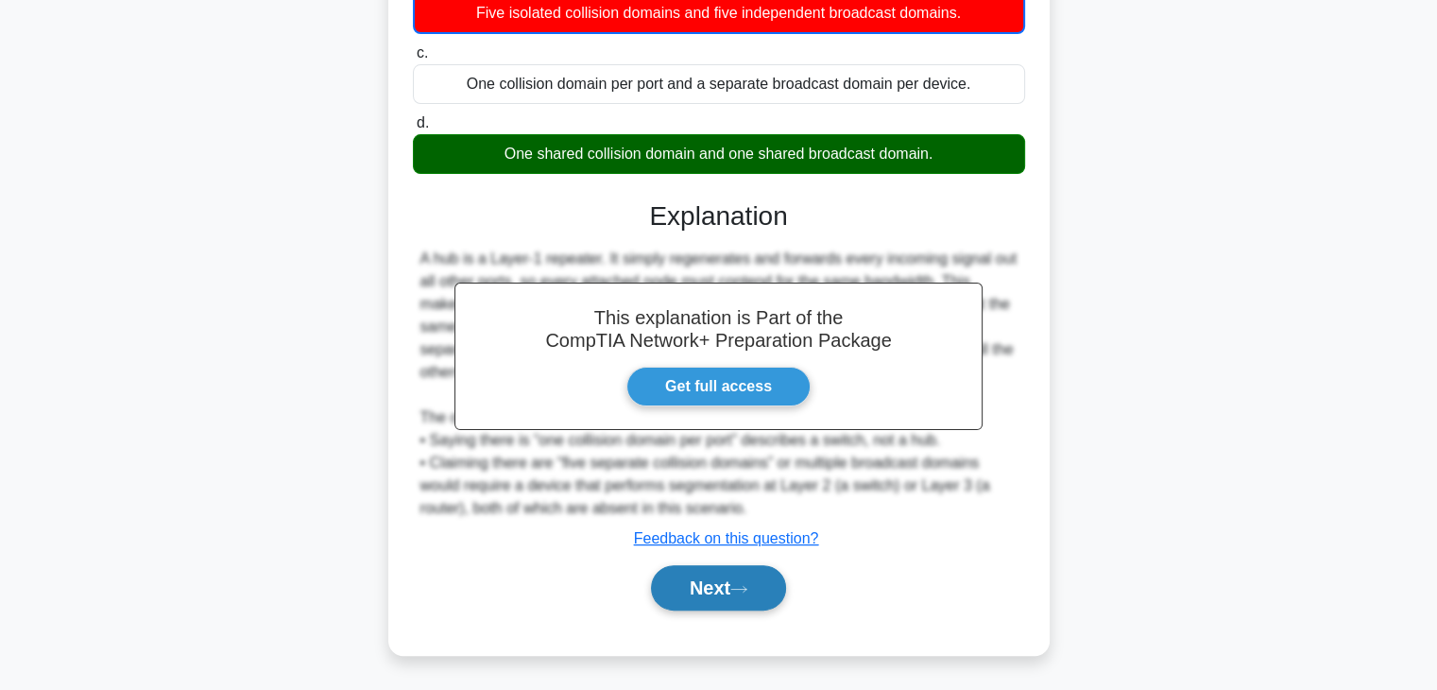
click at [739, 584] on icon at bounding box center [738, 589] width 17 height 10
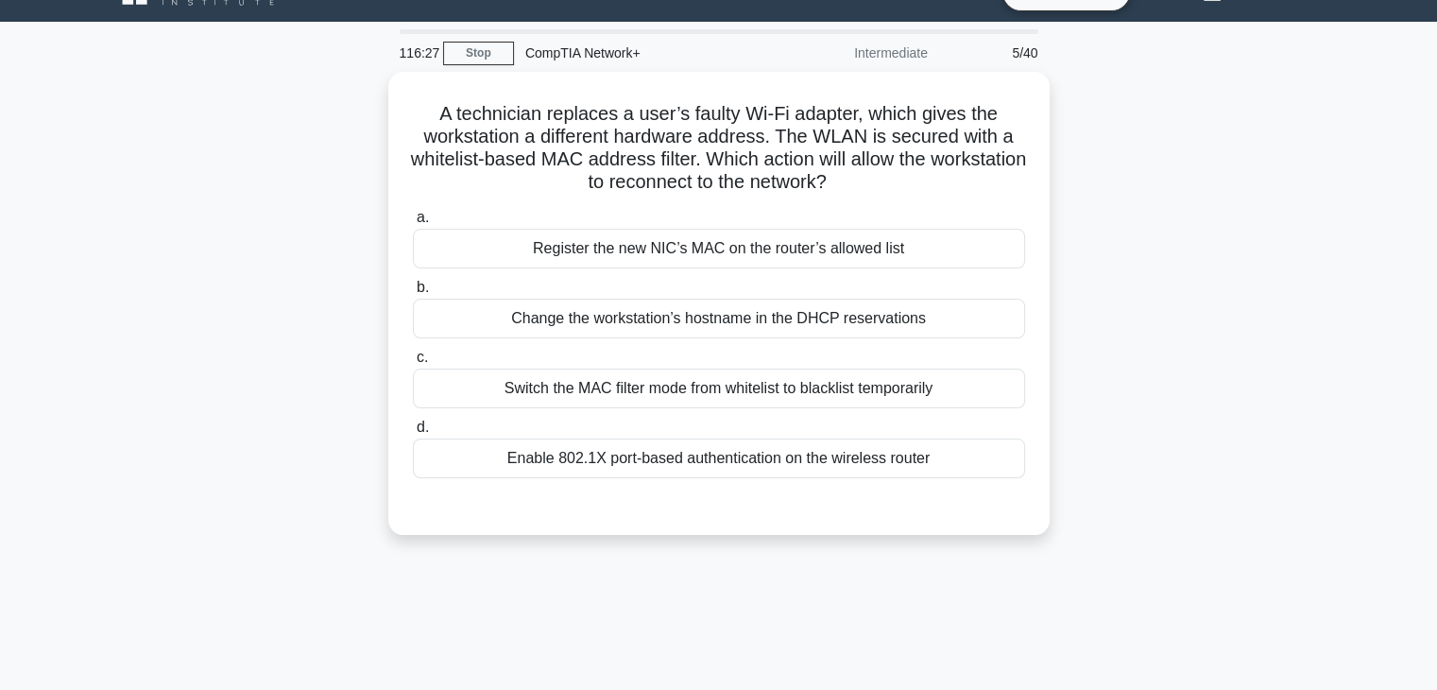
scroll to position [0, 0]
